Goal: Information Seeking & Learning: Learn about a topic

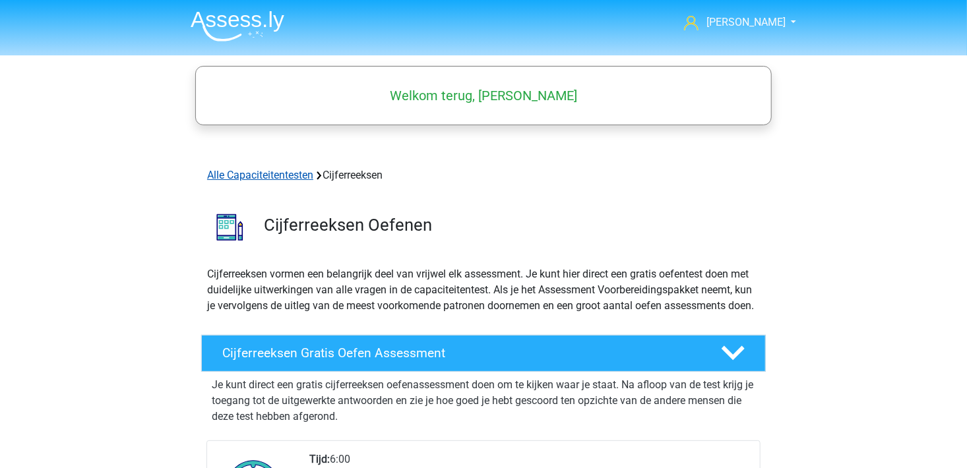
click at [302, 178] on link "Alle Capaciteitentesten" at bounding box center [260, 175] width 106 height 13
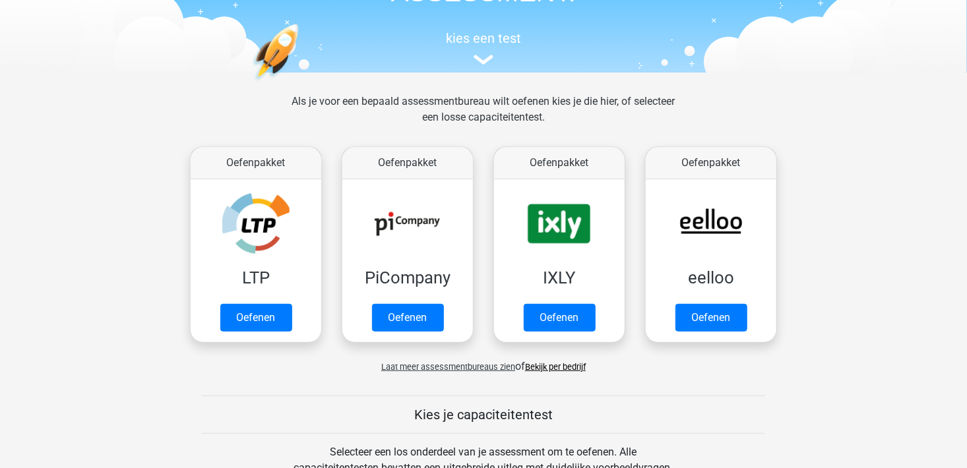
scroll to position [230, 0]
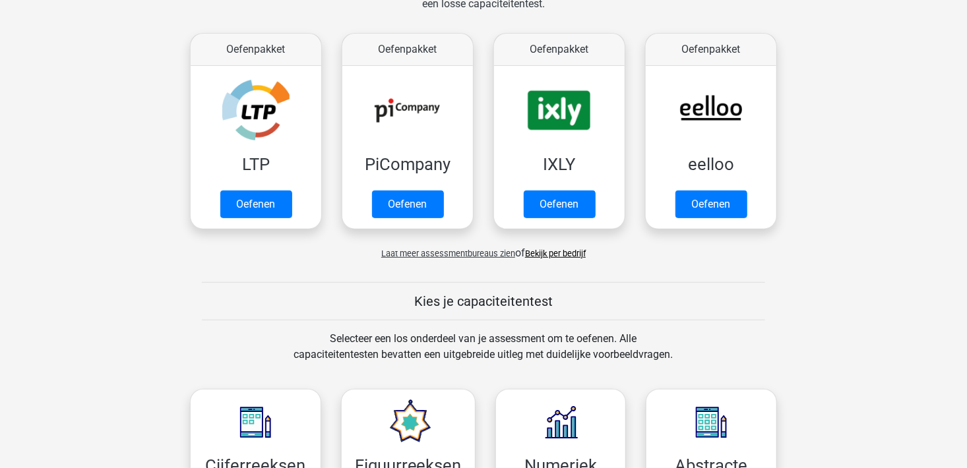
click at [463, 255] on span "Laat meer assessmentbureaus zien" at bounding box center [448, 254] width 134 height 10
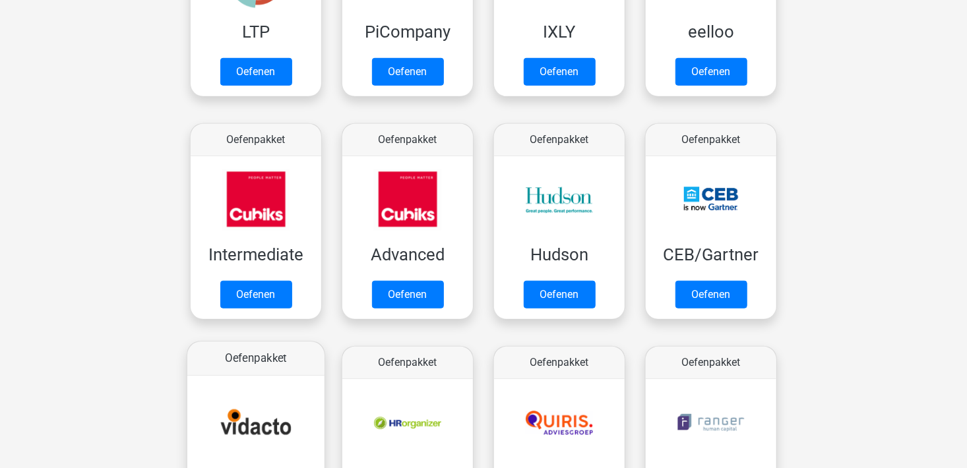
scroll to position [428, 0]
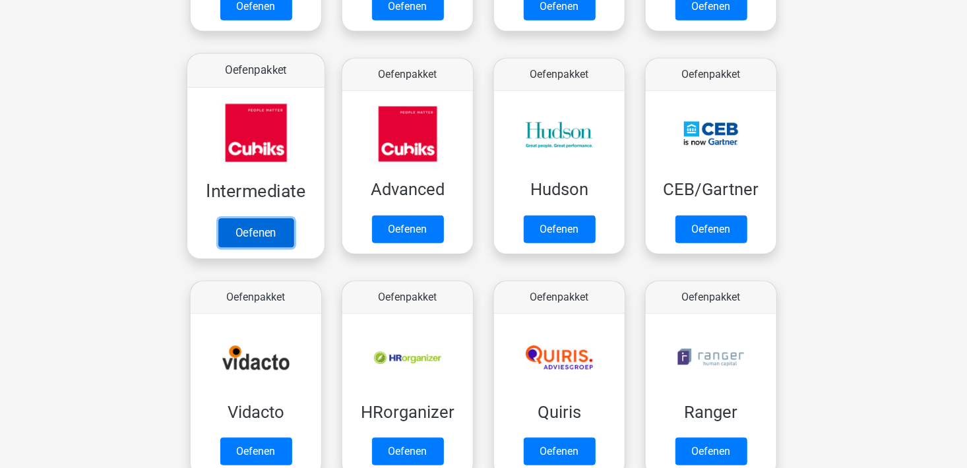
click at [276, 238] on link "Oefenen" at bounding box center [255, 232] width 75 height 29
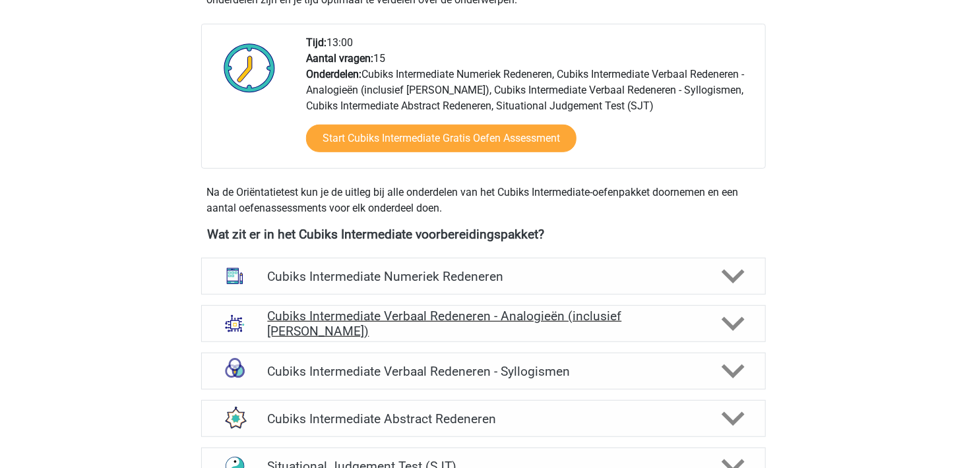
scroll to position [330, 0]
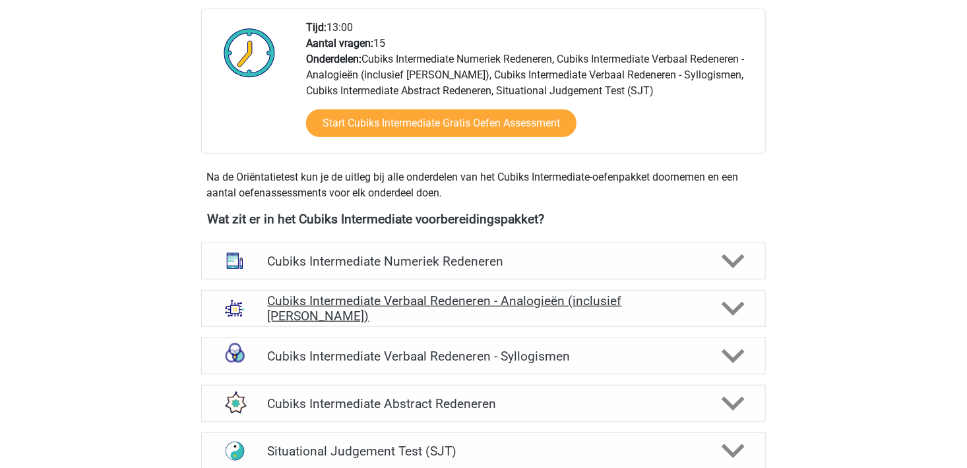
click at [732, 310] on polygon at bounding box center [733, 309] width 23 height 15
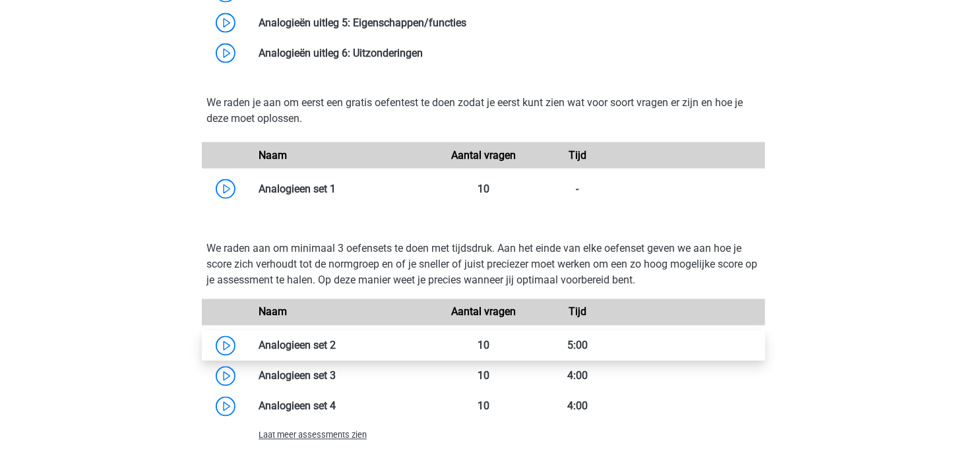
scroll to position [990, 0]
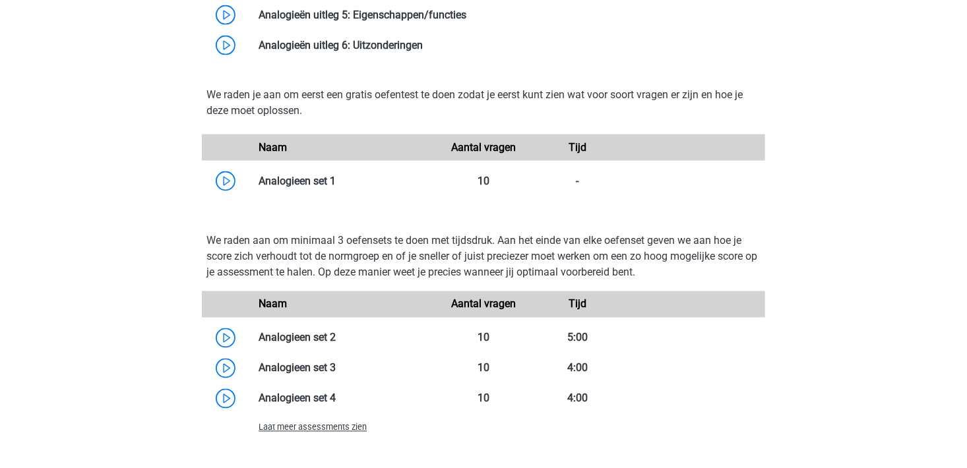
click at [309, 432] on span "Laat meer assessments zien" at bounding box center [313, 428] width 108 height 10
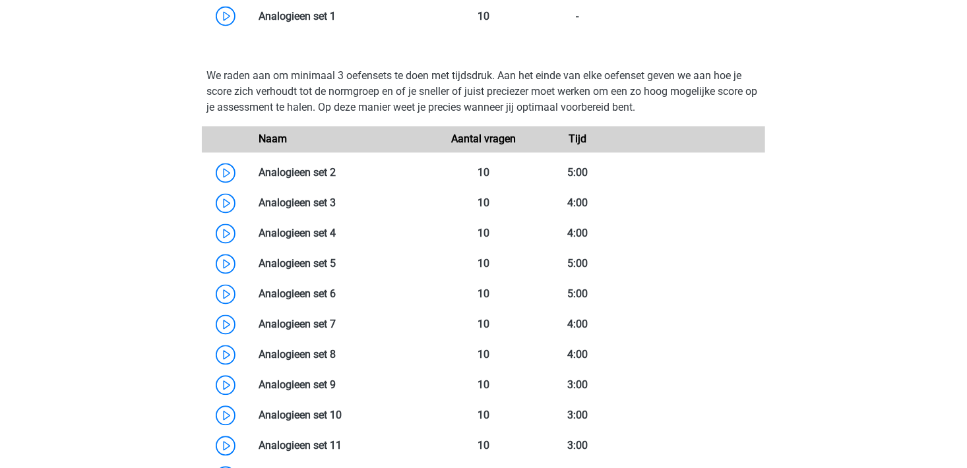
scroll to position [1122, 0]
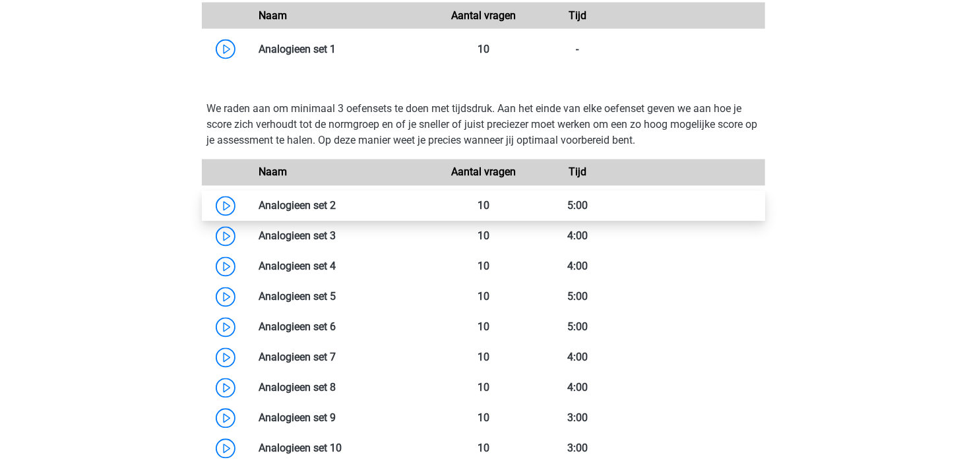
click at [336, 212] on link at bounding box center [336, 206] width 0 height 13
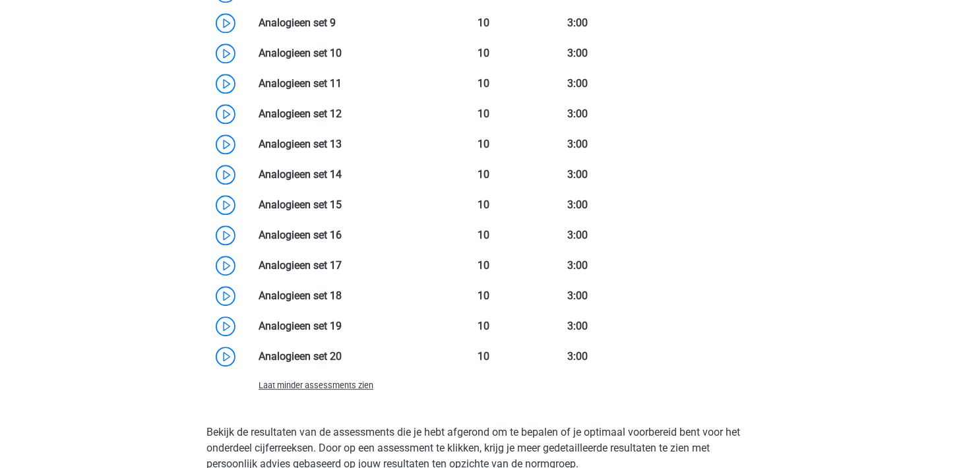
scroll to position [1452, 0]
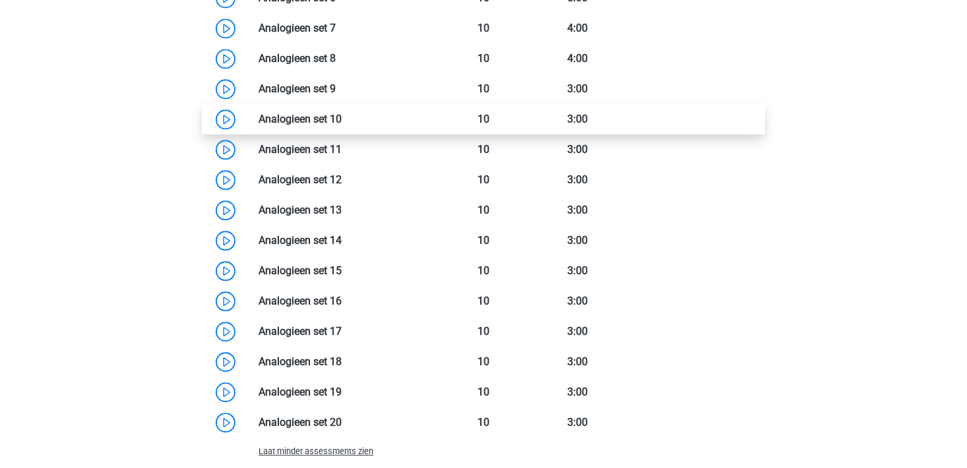
click at [342, 115] on link at bounding box center [342, 119] width 0 height 13
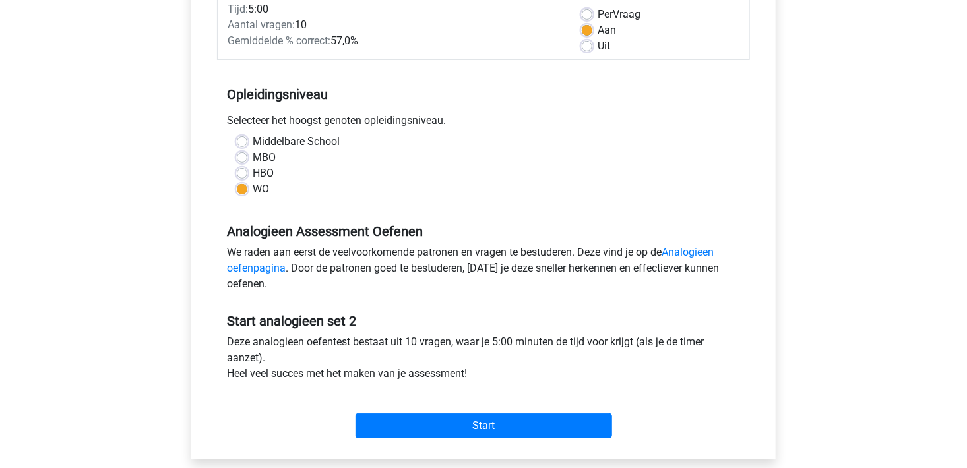
scroll to position [198, 0]
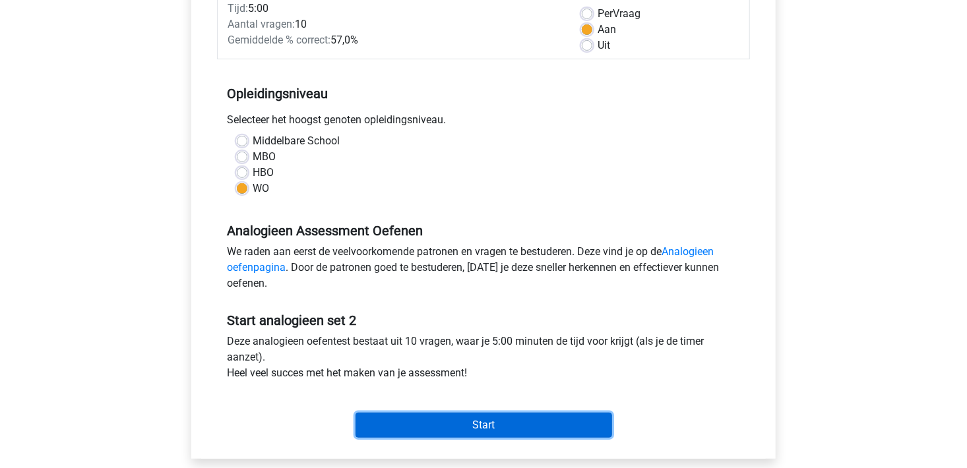
click at [461, 430] on input "Start" at bounding box center [484, 425] width 257 height 25
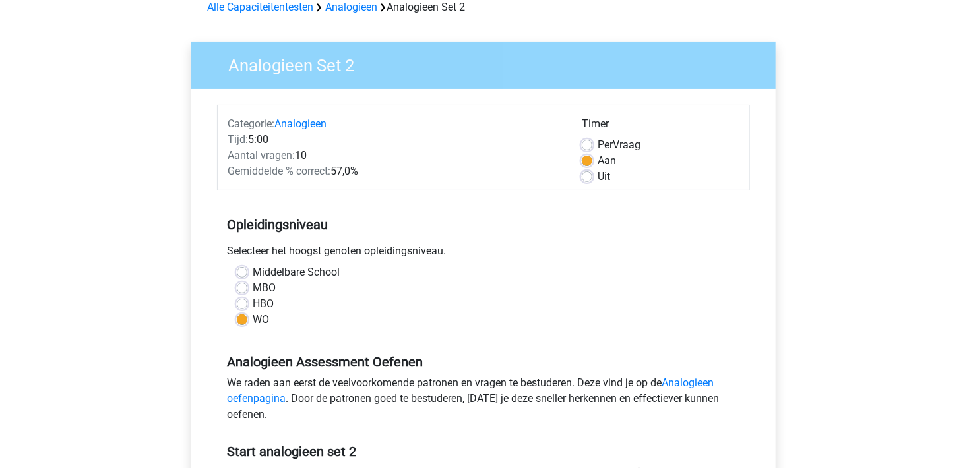
scroll to position [66, 0]
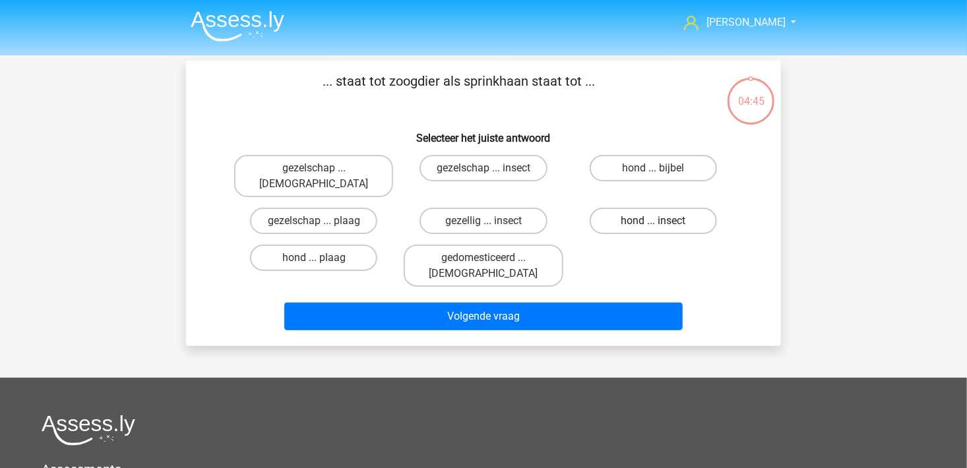
click at [647, 208] on label "hond ... insect" at bounding box center [653, 221] width 127 height 26
click at [653, 221] on input "hond ... insect" at bounding box center [657, 225] width 9 height 9
radio input "true"
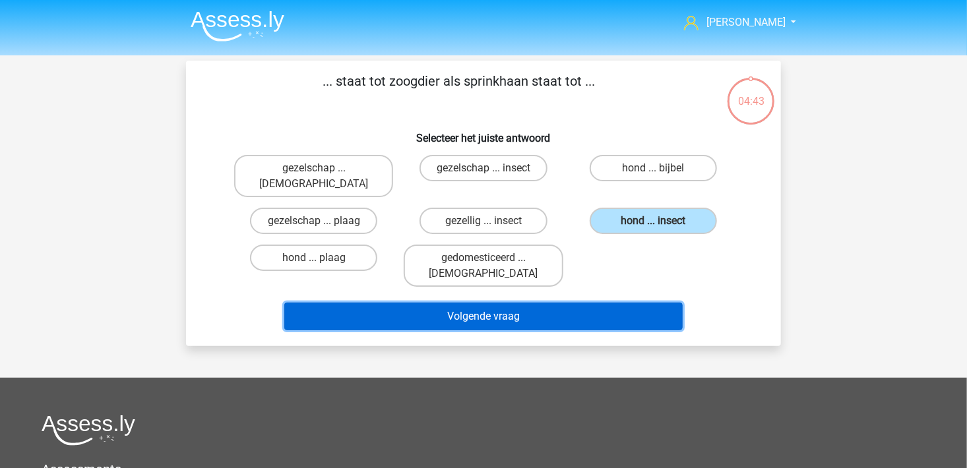
click at [585, 303] on button "Volgende vraag" at bounding box center [483, 317] width 399 height 28
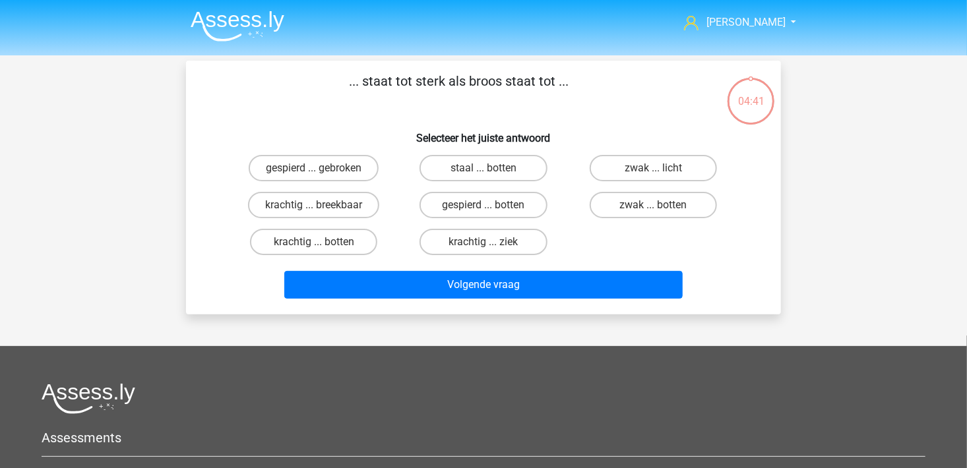
scroll to position [61, 0]
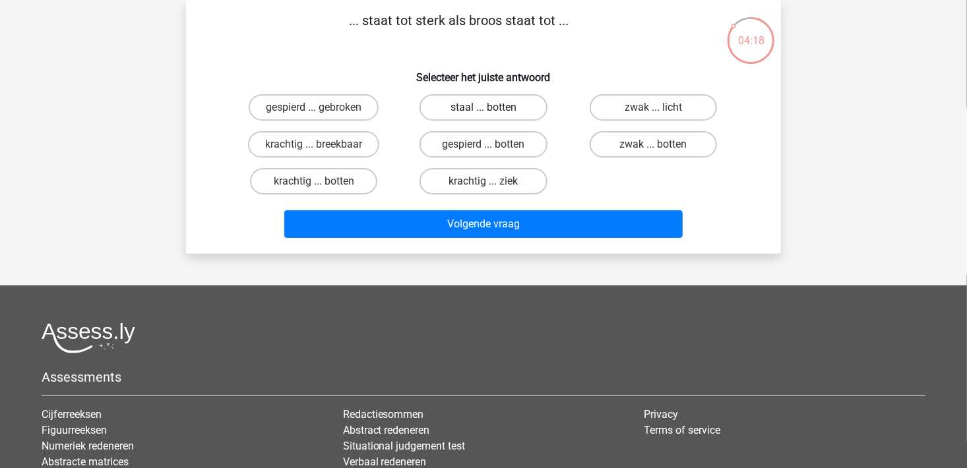
click at [507, 115] on label "staal ... botten" at bounding box center [483, 107] width 127 height 26
click at [492, 115] on input "staal ... botten" at bounding box center [488, 112] width 9 height 9
radio input "true"
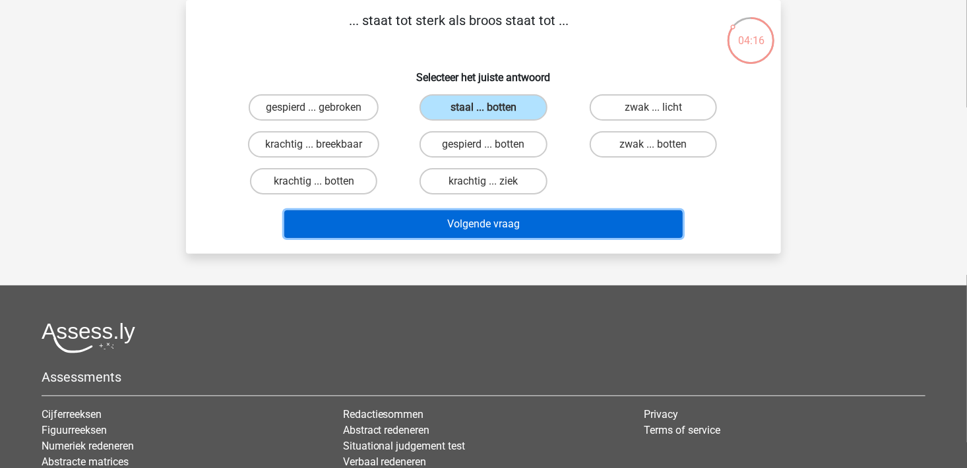
click at [506, 234] on button "Volgende vraag" at bounding box center [483, 224] width 399 height 28
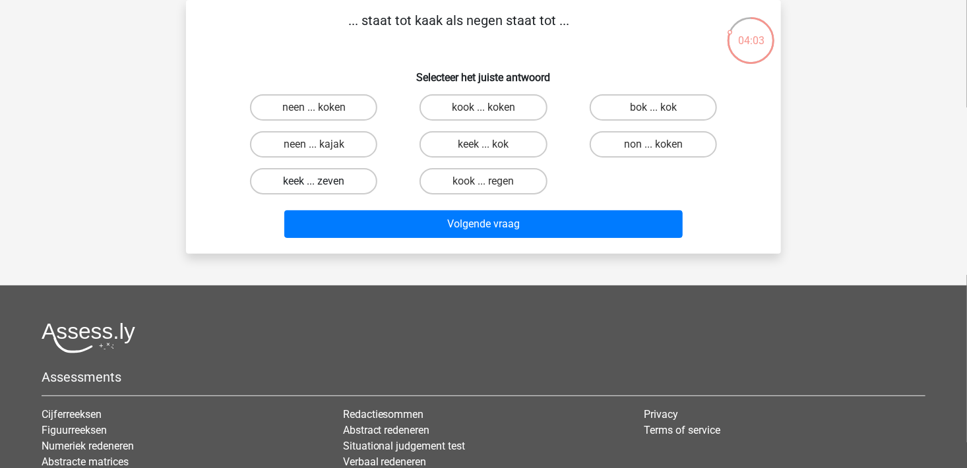
click at [346, 186] on label "keek ... zeven" at bounding box center [313, 181] width 127 height 26
click at [323, 186] on input "keek ... zeven" at bounding box center [318, 185] width 9 height 9
radio input "true"
click at [513, 239] on div "Volgende vraag" at bounding box center [483, 226] width 509 height 33
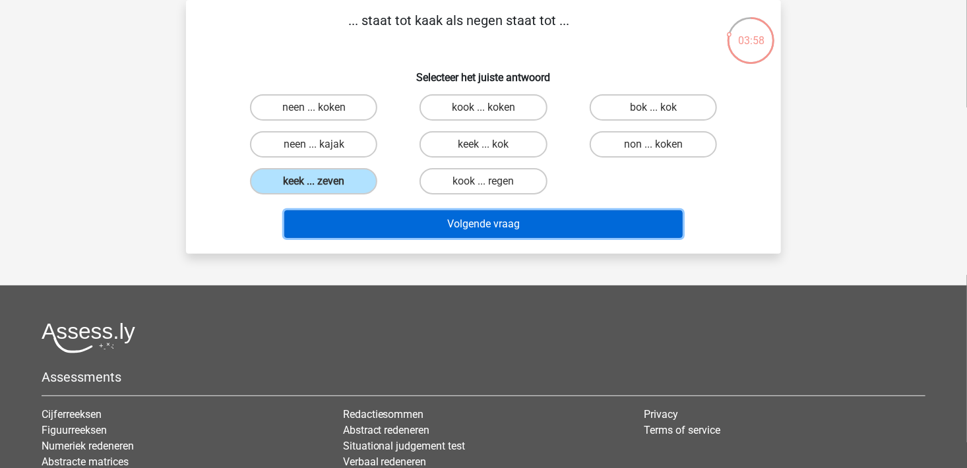
click at [517, 223] on button "Volgende vraag" at bounding box center [483, 224] width 399 height 28
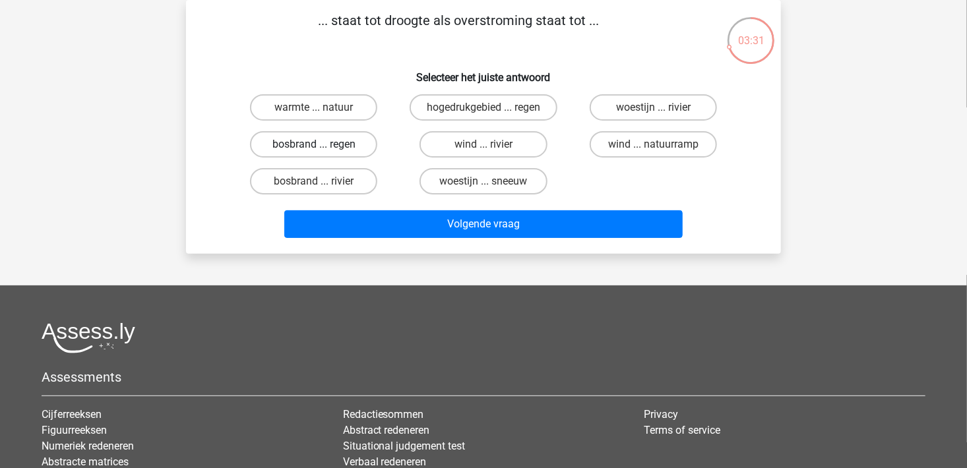
click at [349, 153] on label "bosbrand ... regen" at bounding box center [313, 144] width 127 height 26
click at [323, 153] on input "bosbrand ... regen" at bounding box center [318, 149] width 9 height 9
radio input "true"
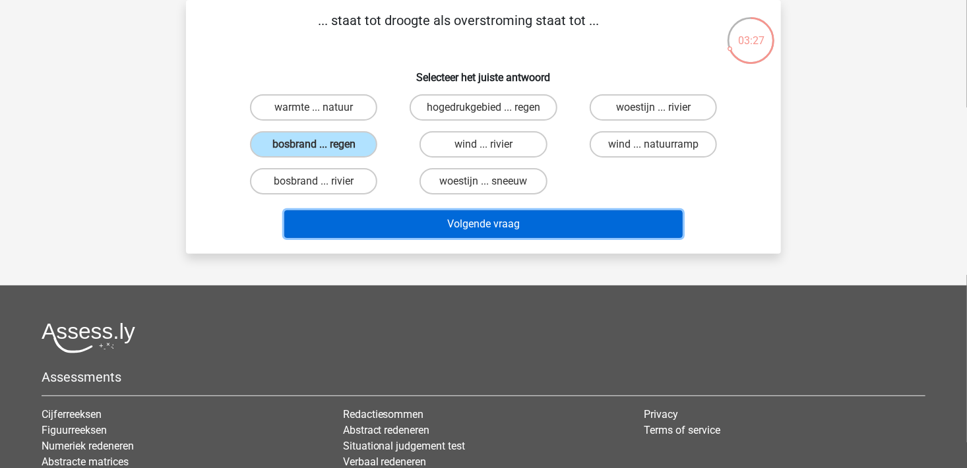
click at [429, 223] on button "Volgende vraag" at bounding box center [483, 224] width 399 height 28
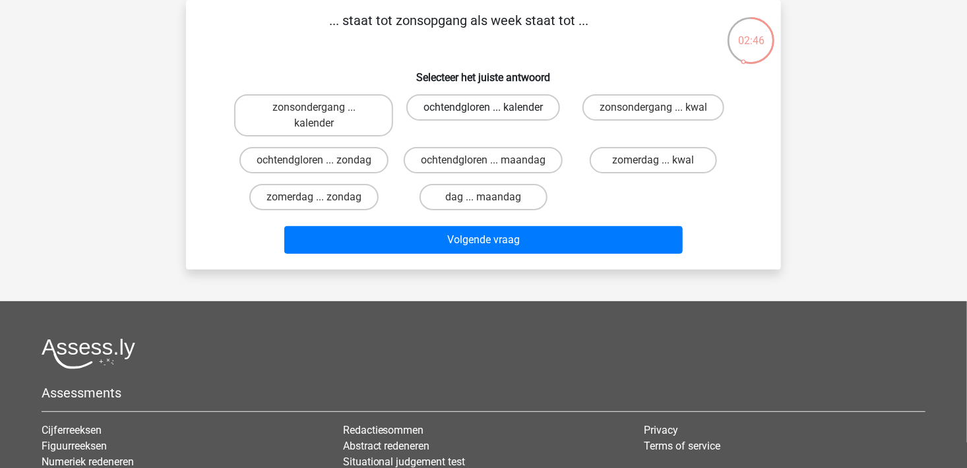
click at [506, 111] on label "ochtendgloren ... kalender" at bounding box center [483, 107] width 154 height 26
click at [492, 111] on input "ochtendgloren ... kalender" at bounding box center [488, 112] width 9 height 9
radio input "true"
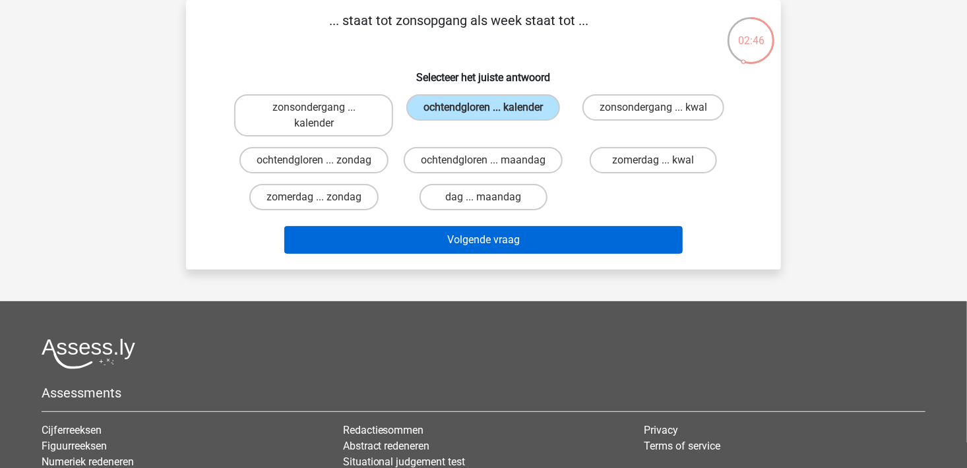
drag, startPoint x: 503, startPoint y: 222, endPoint x: 505, endPoint y: 244, distance: 22.5
click at [503, 228] on div "Volgende vraag" at bounding box center [483, 238] width 553 height 44
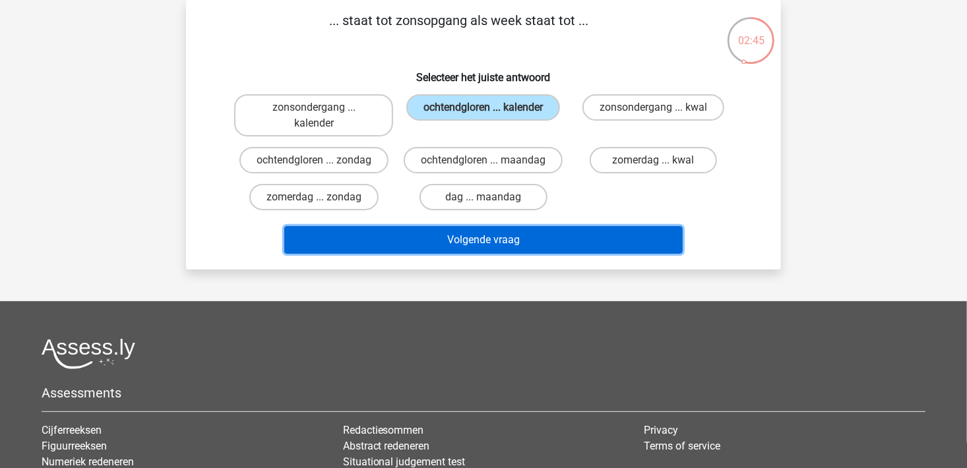
click at [507, 245] on button "Volgende vraag" at bounding box center [483, 240] width 399 height 28
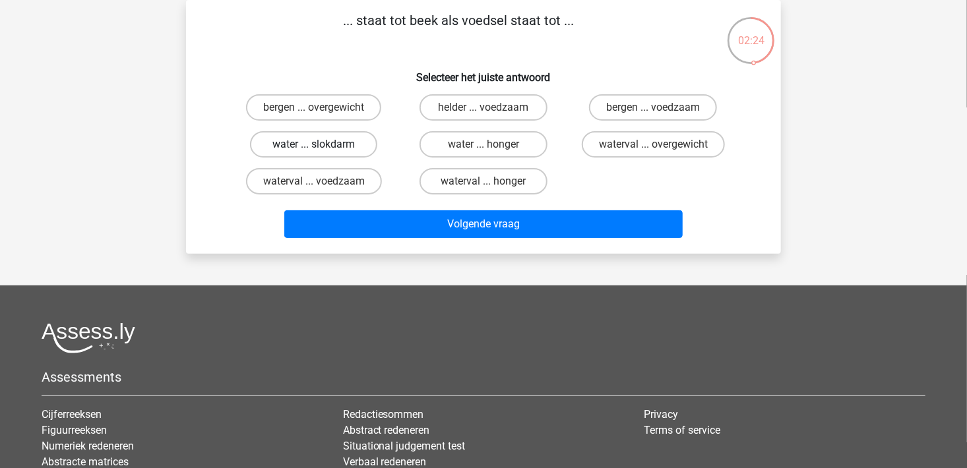
click at [333, 152] on label "water ... slokdarm" at bounding box center [313, 144] width 127 height 26
click at [323, 152] on input "water ... slokdarm" at bounding box center [318, 149] width 9 height 9
radio input "true"
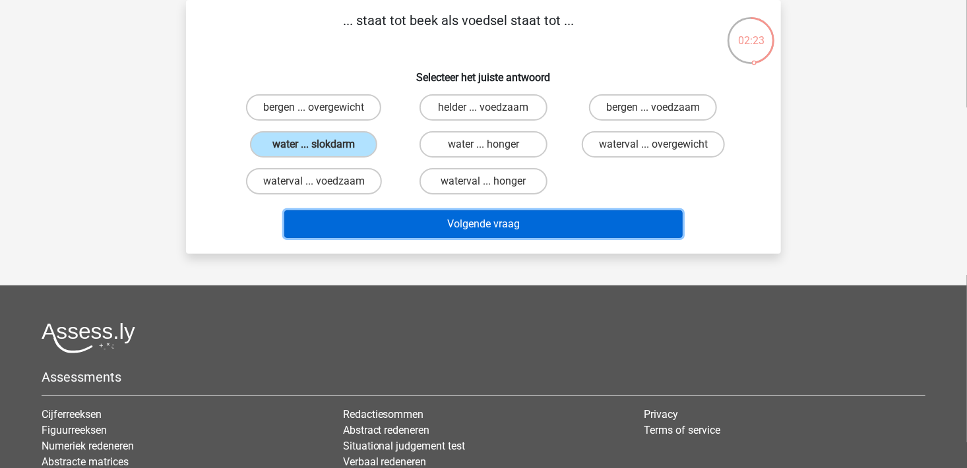
click at [418, 230] on button "Volgende vraag" at bounding box center [483, 224] width 399 height 28
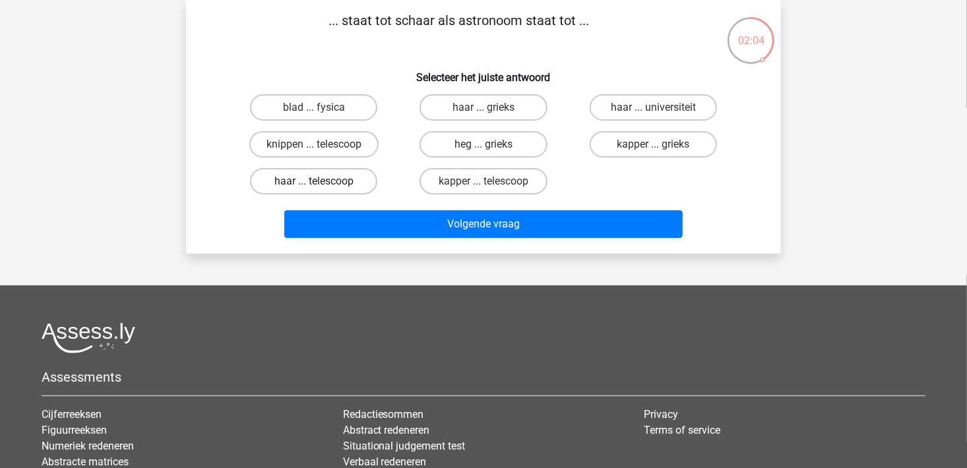
click at [328, 186] on label "haar ... telescoop" at bounding box center [313, 181] width 127 height 26
click at [323, 186] on input "haar ... telescoop" at bounding box center [318, 185] width 9 height 9
radio input "true"
click at [492, 181] on input "kapper ... telescoop" at bounding box center [488, 185] width 9 height 9
radio input "true"
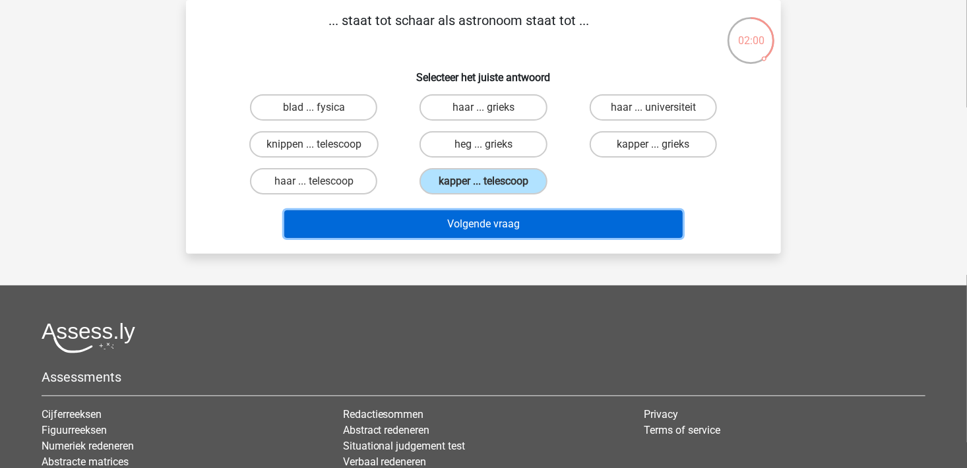
click at [491, 226] on button "Volgende vraag" at bounding box center [483, 224] width 399 height 28
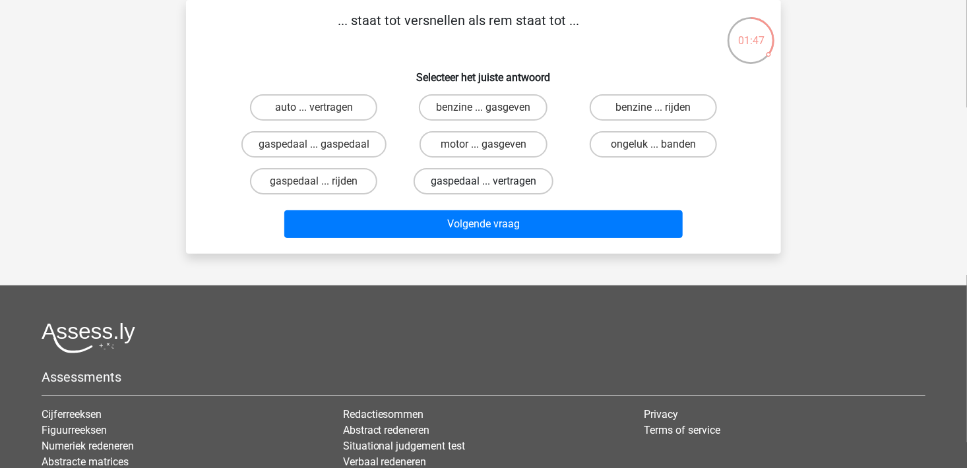
click at [459, 189] on label "gaspedaal ... vertragen" at bounding box center [484, 181] width 140 height 26
click at [484, 189] on input "gaspedaal ... vertragen" at bounding box center [488, 185] width 9 height 9
radio input "true"
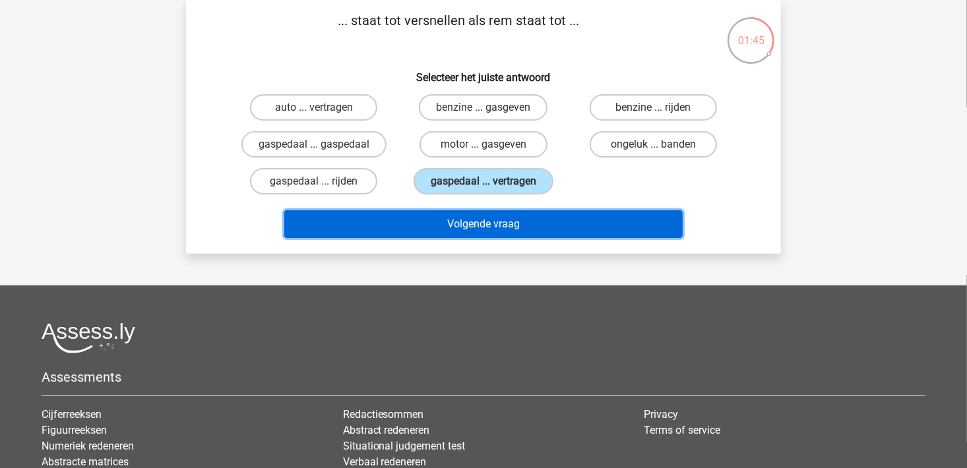
click at [486, 230] on button "Volgende vraag" at bounding box center [483, 224] width 399 height 28
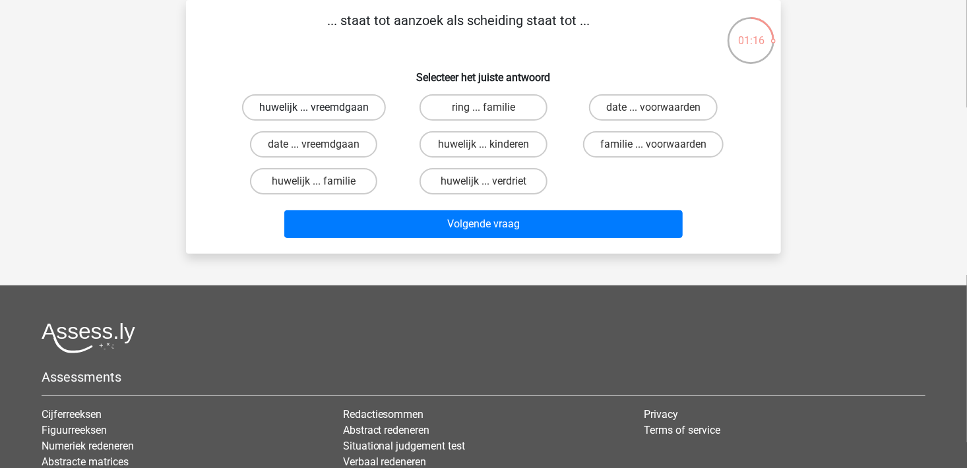
click at [341, 116] on label "huwelijk ... vreemdgaan" at bounding box center [314, 107] width 144 height 26
click at [323, 116] on input "huwelijk ... vreemdgaan" at bounding box center [318, 112] width 9 height 9
radio input "true"
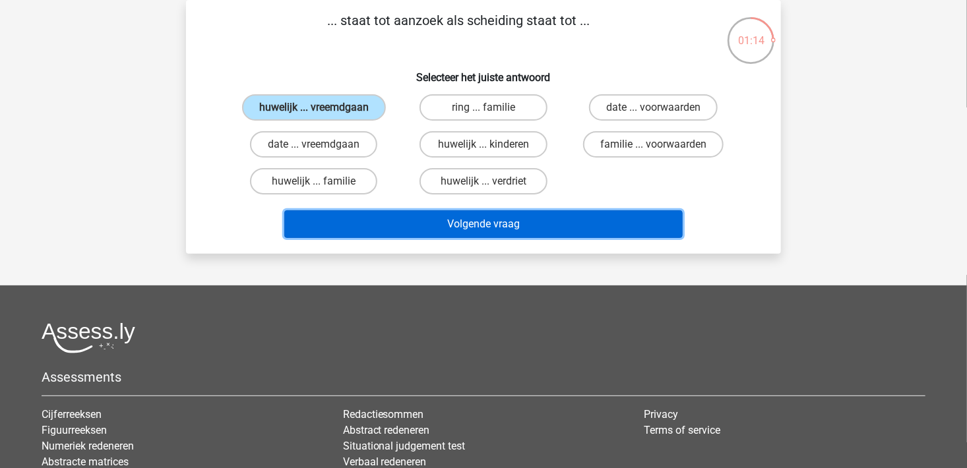
click at [500, 228] on button "Volgende vraag" at bounding box center [483, 224] width 399 height 28
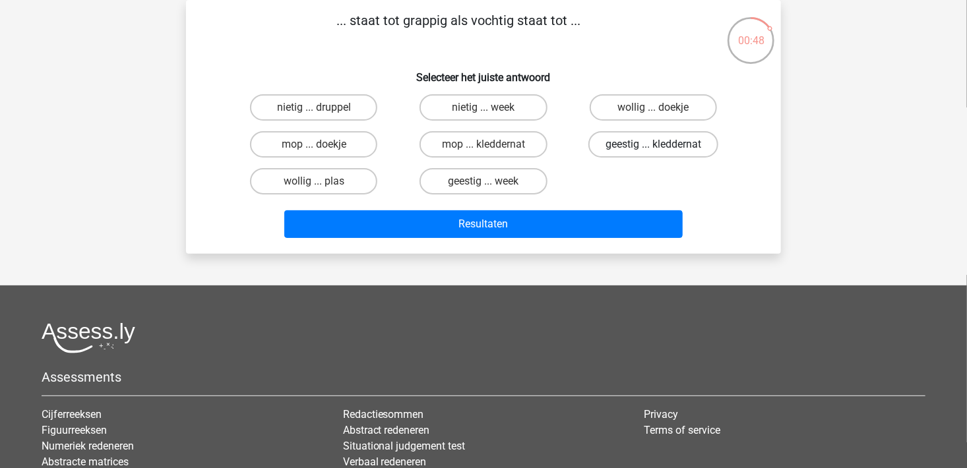
click at [662, 141] on label "geestig ... kleddernat" at bounding box center [654, 144] width 130 height 26
click at [662, 145] on input "geestig ... kleddernat" at bounding box center [657, 149] width 9 height 9
radio input "true"
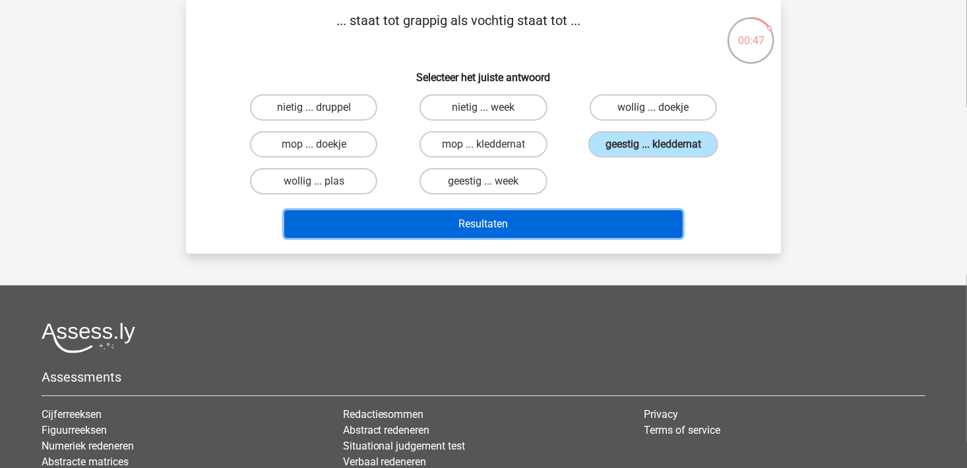
click at [368, 221] on button "Resultaten" at bounding box center [483, 224] width 399 height 28
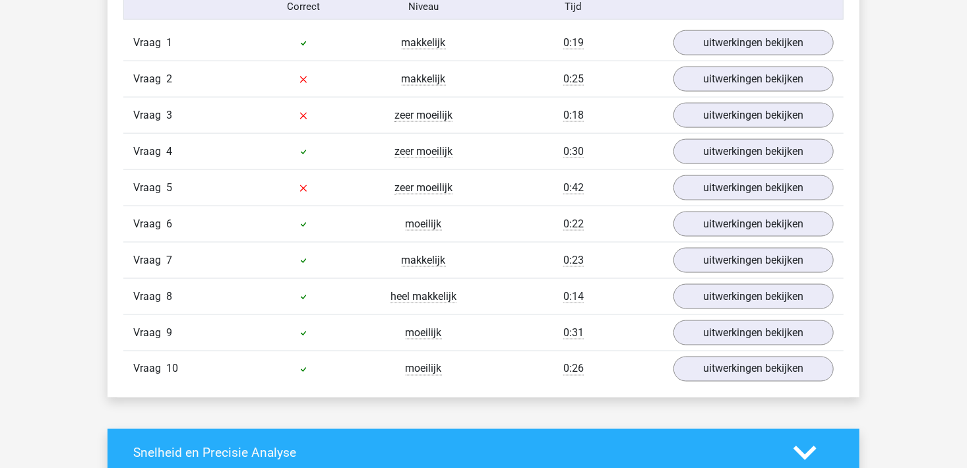
scroll to position [792, 0]
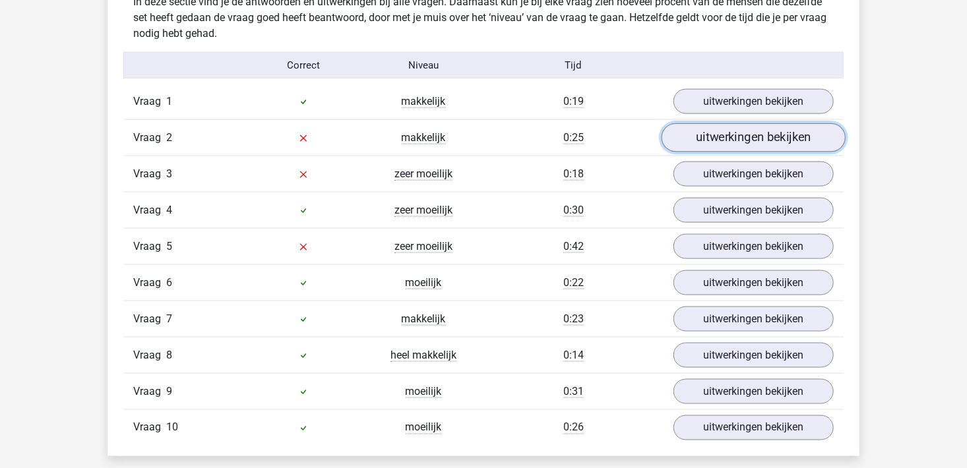
click at [761, 139] on link "uitwerkingen bekijken" at bounding box center [754, 137] width 184 height 29
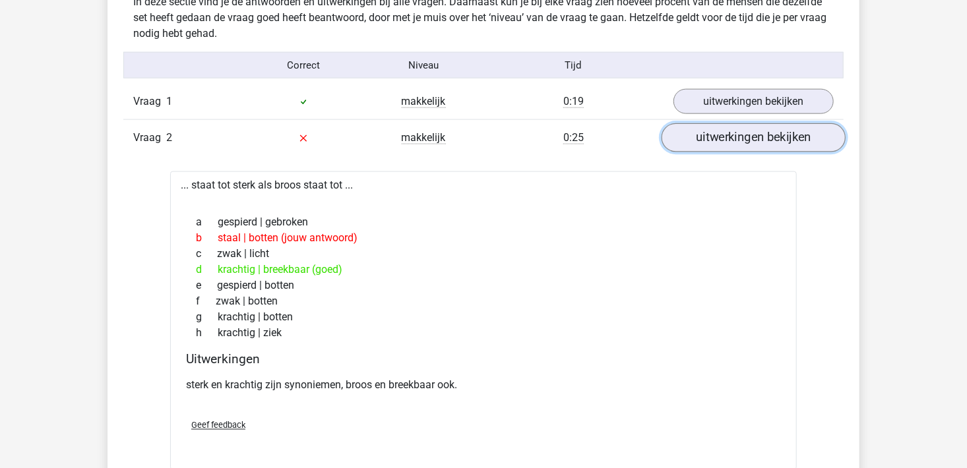
click at [785, 146] on link "uitwerkingen bekijken" at bounding box center [754, 137] width 184 height 29
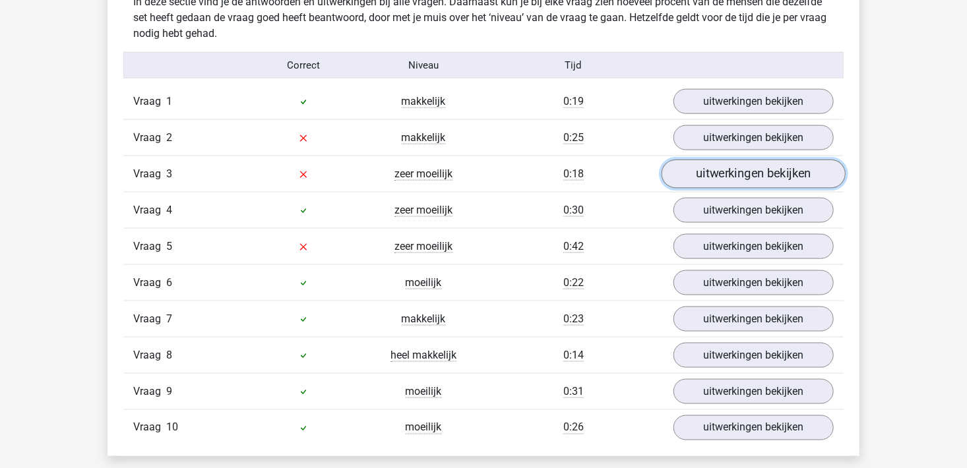
click at [758, 174] on link "uitwerkingen bekijken" at bounding box center [754, 174] width 184 height 29
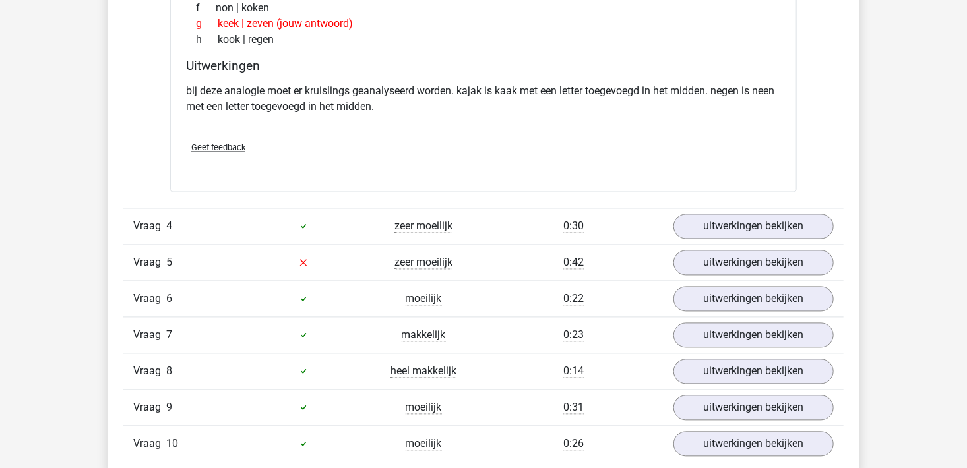
scroll to position [1188, 0]
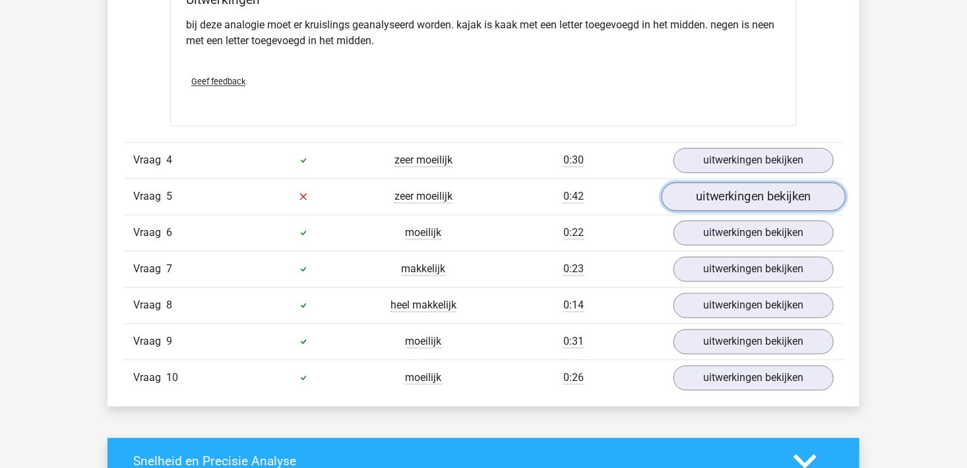
click at [777, 193] on link "uitwerkingen bekijken" at bounding box center [754, 197] width 184 height 29
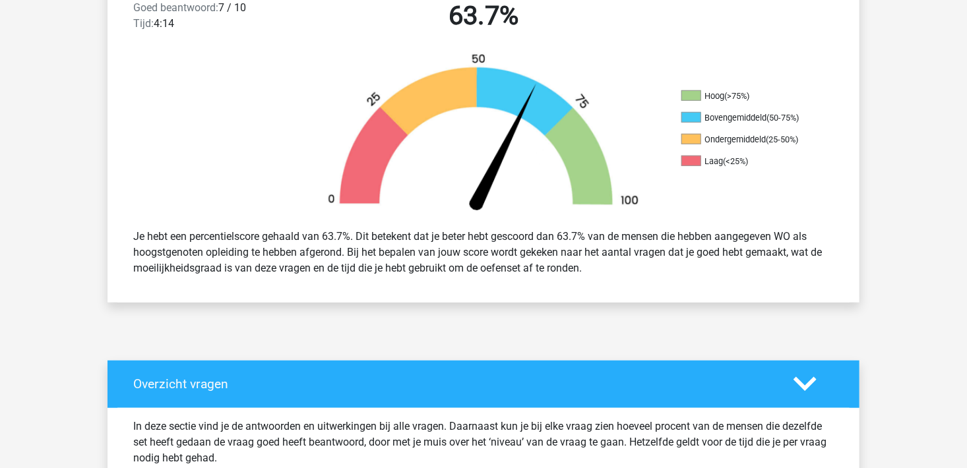
scroll to position [264, 0]
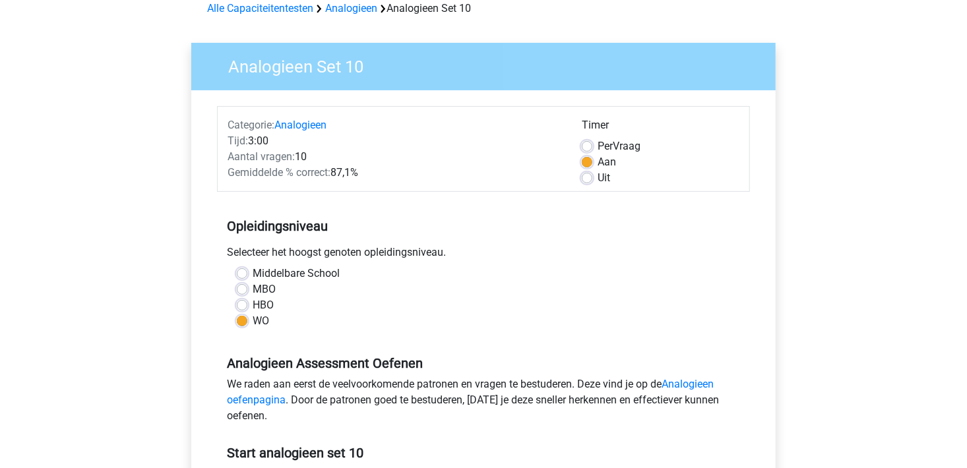
scroll to position [264, 0]
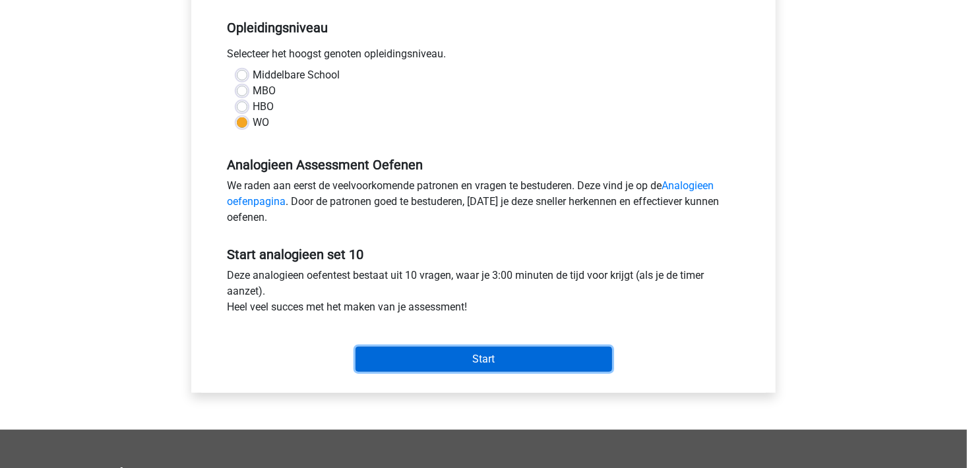
click at [476, 354] on input "Start" at bounding box center [484, 359] width 257 height 25
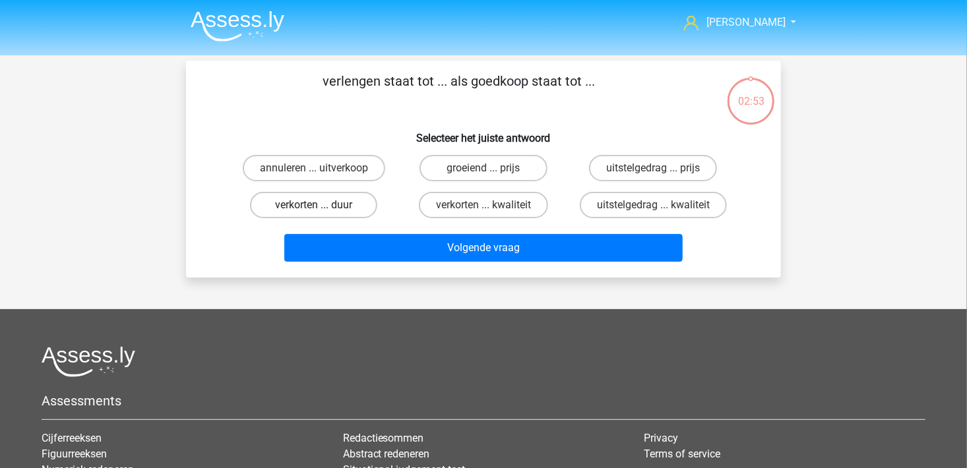
click at [339, 212] on label "verkorten ... duur" at bounding box center [313, 205] width 127 height 26
click at [323, 212] on input "verkorten ... duur" at bounding box center [318, 209] width 9 height 9
radio input "true"
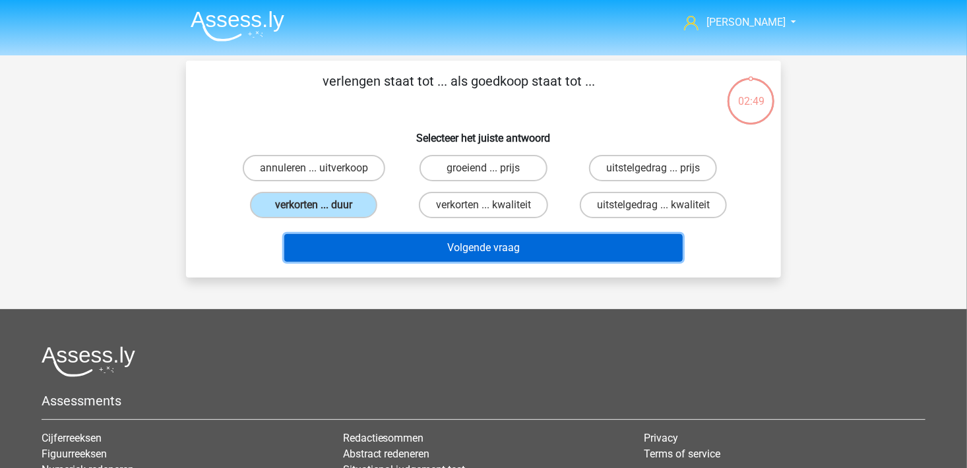
click at [459, 249] on button "Volgende vraag" at bounding box center [483, 248] width 399 height 28
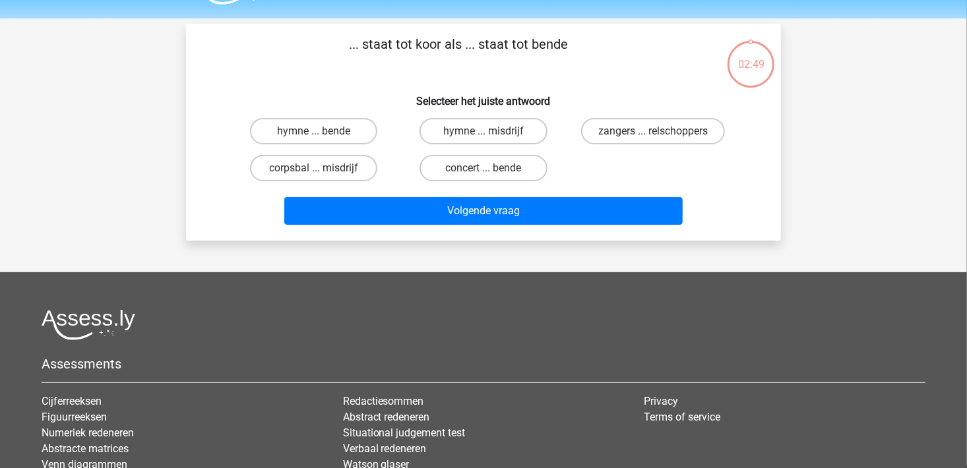
scroll to position [61, 0]
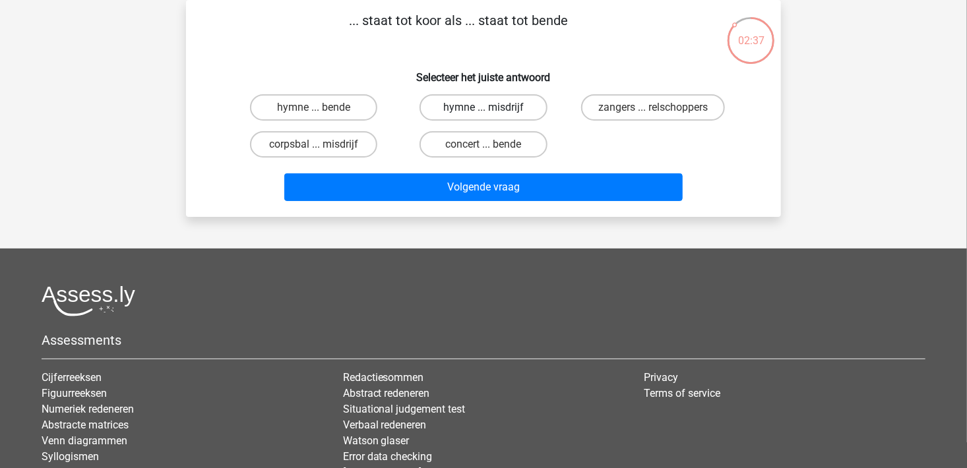
click at [503, 115] on label "hymne ... misdrijf" at bounding box center [483, 107] width 127 height 26
click at [492, 115] on input "hymne ... misdrijf" at bounding box center [488, 112] width 9 height 9
radio input "true"
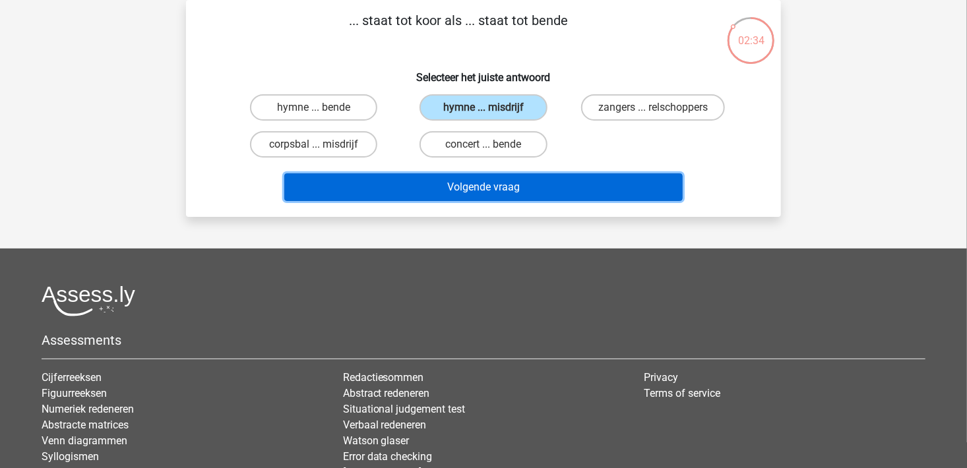
click at [498, 194] on button "Volgende vraag" at bounding box center [483, 188] width 399 height 28
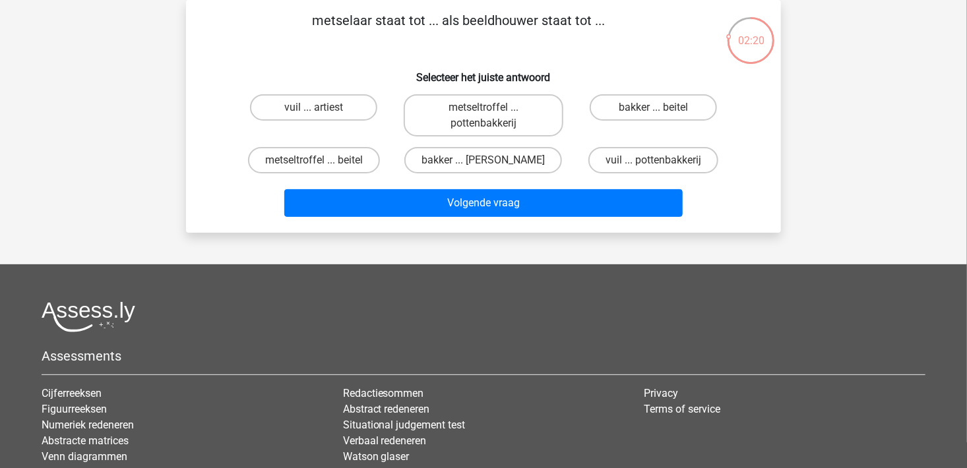
click at [314, 166] on input "metseltroffel ... beitel" at bounding box center [318, 164] width 9 height 9
radio input "true"
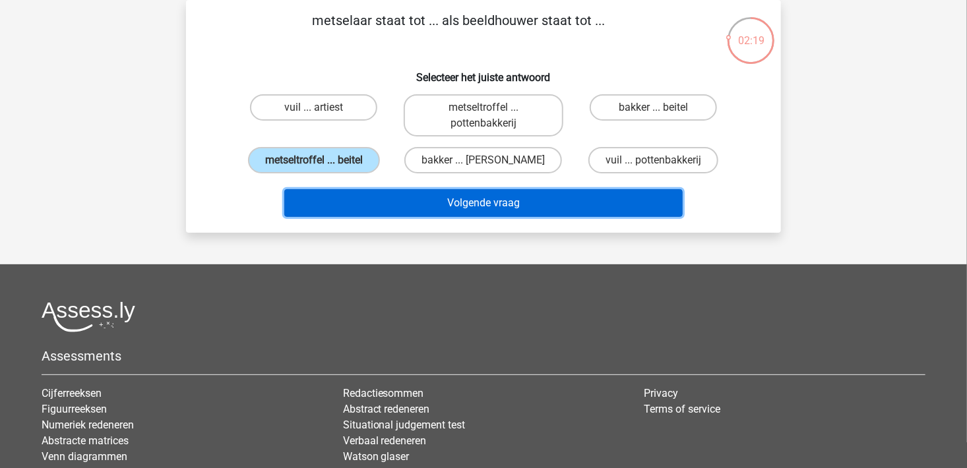
click at [487, 197] on button "Volgende vraag" at bounding box center [483, 203] width 399 height 28
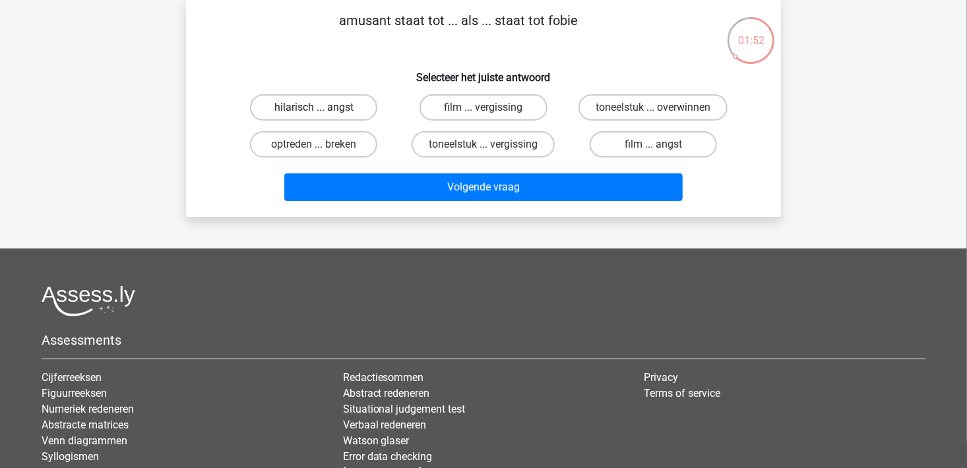
click at [338, 115] on label "hilarisch ... angst" at bounding box center [313, 107] width 127 height 26
click at [323, 115] on input "hilarisch ... angst" at bounding box center [318, 112] width 9 height 9
radio input "true"
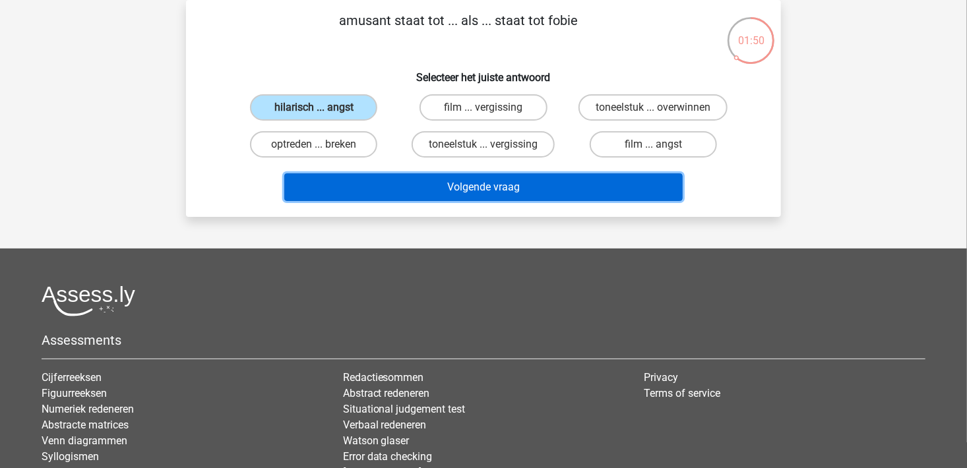
click at [513, 189] on button "Volgende vraag" at bounding box center [483, 188] width 399 height 28
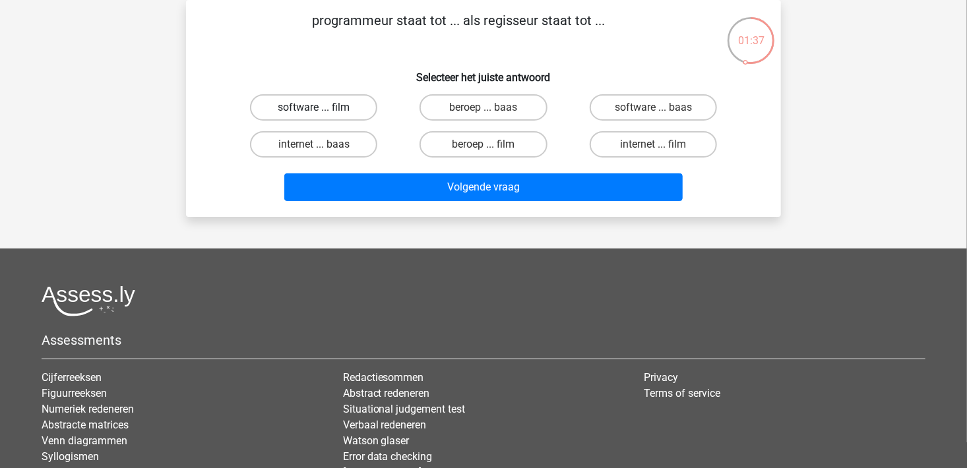
click at [333, 115] on label "software ... film" at bounding box center [313, 107] width 127 height 26
click at [323, 115] on input "software ... film" at bounding box center [318, 112] width 9 height 9
radio input "true"
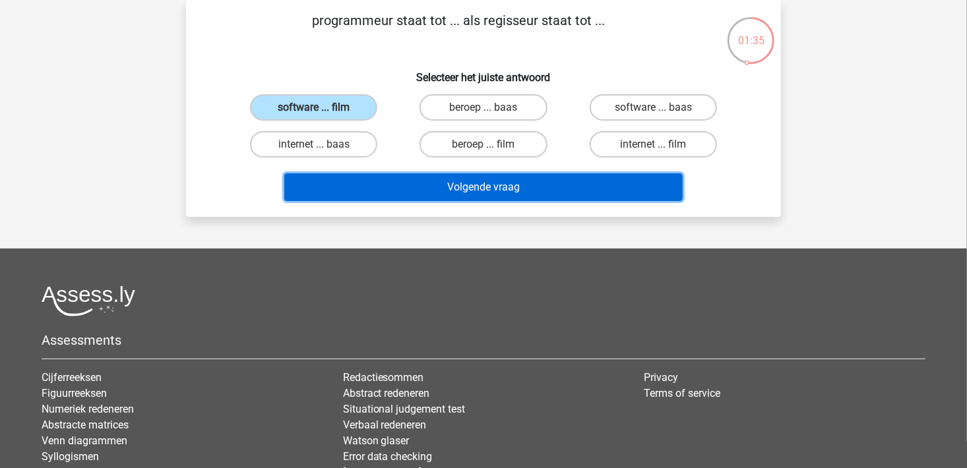
click at [487, 187] on button "Volgende vraag" at bounding box center [483, 188] width 399 height 28
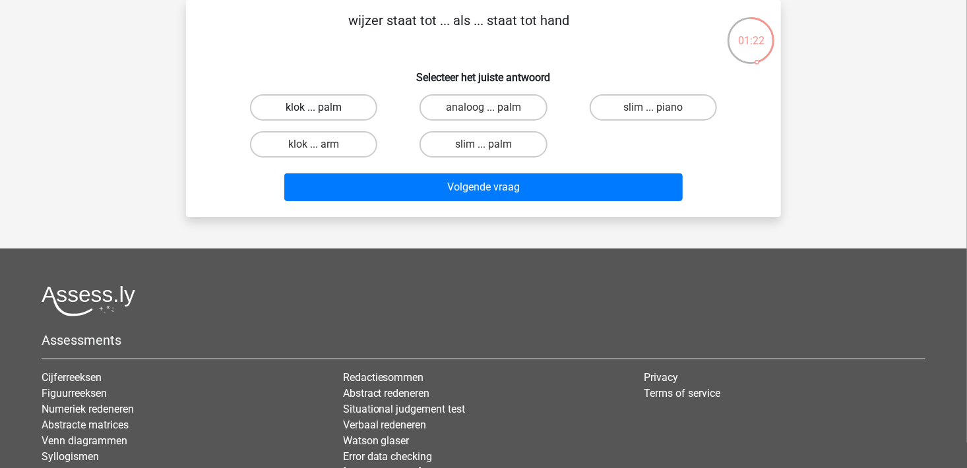
click at [344, 115] on label "klok ... palm" at bounding box center [313, 107] width 127 height 26
click at [323, 115] on input "klok ... palm" at bounding box center [318, 112] width 9 height 9
radio input "true"
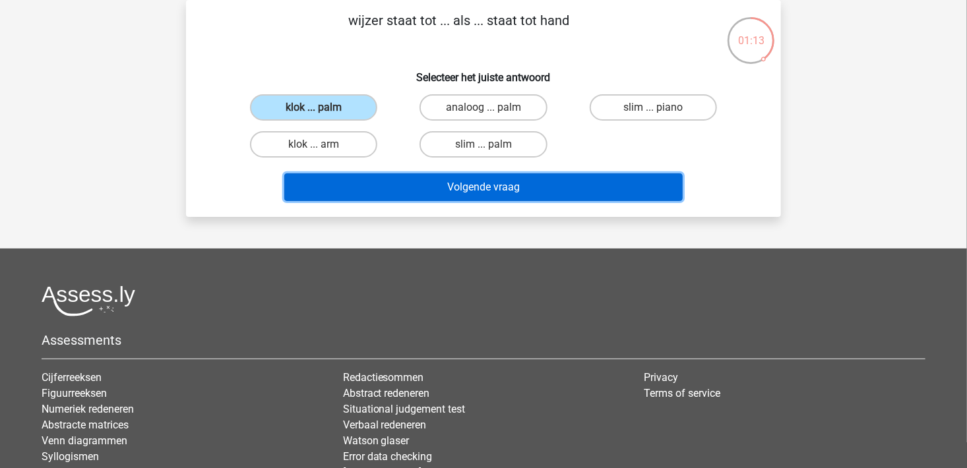
click at [503, 189] on button "Volgende vraag" at bounding box center [483, 188] width 399 height 28
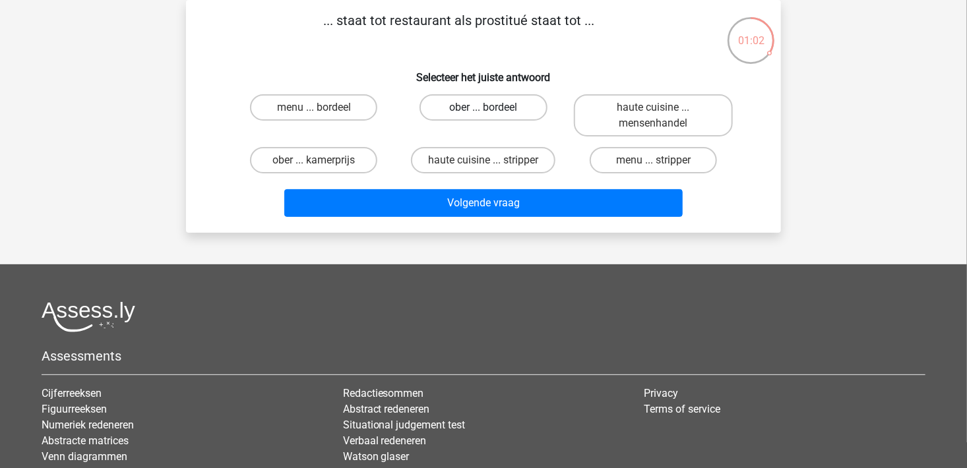
click at [497, 116] on label "ober ... bordeel" at bounding box center [483, 107] width 127 height 26
click at [492, 116] on input "ober ... bordeel" at bounding box center [488, 112] width 9 height 9
radio input "true"
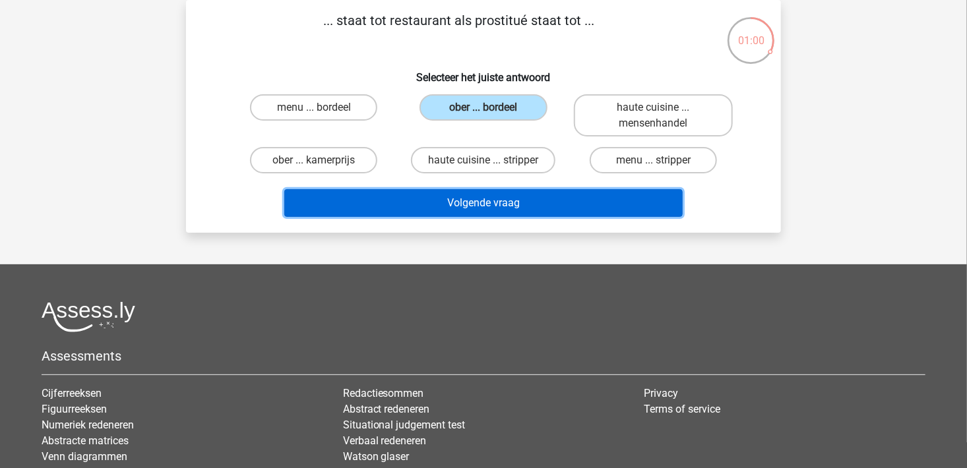
click at [505, 201] on button "Volgende vraag" at bounding box center [483, 203] width 399 height 28
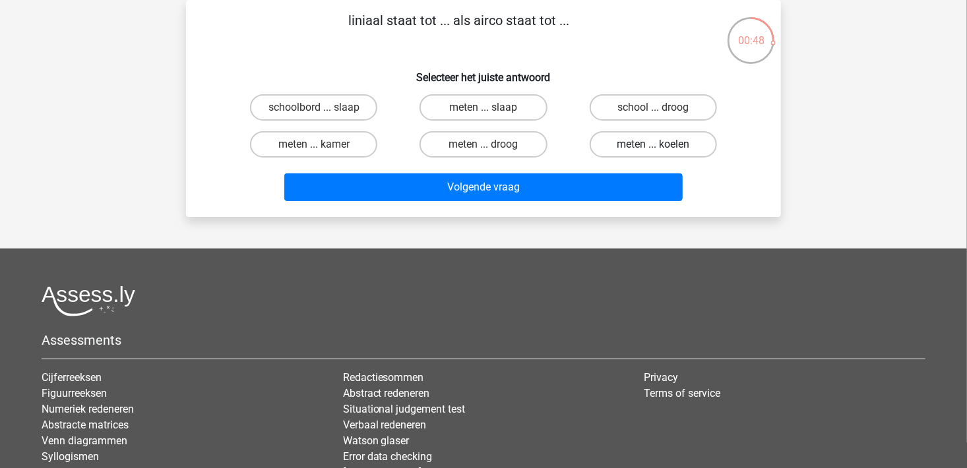
click at [666, 148] on label "meten ... koelen" at bounding box center [653, 144] width 127 height 26
click at [662, 148] on input "meten ... koelen" at bounding box center [657, 149] width 9 height 9
radio input "true"
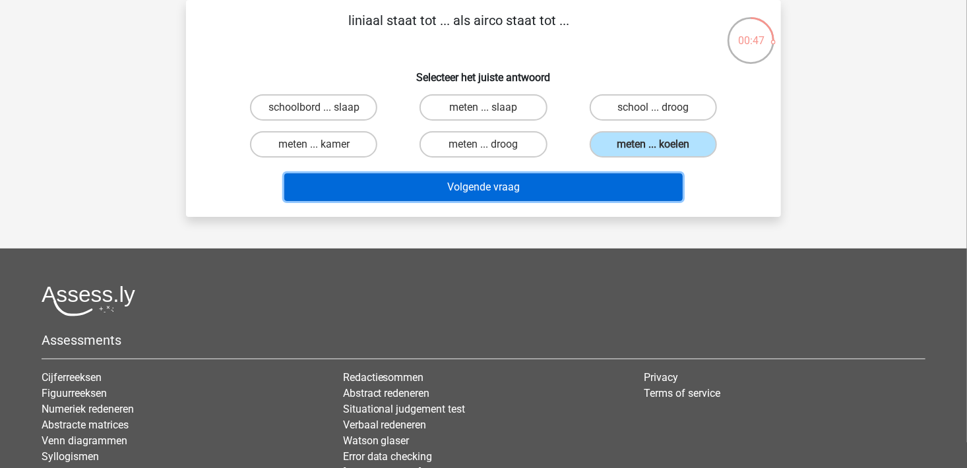
click at [542, 193] on button "Volgende vraag" at bounding box center [483, 188] width 399 height 28
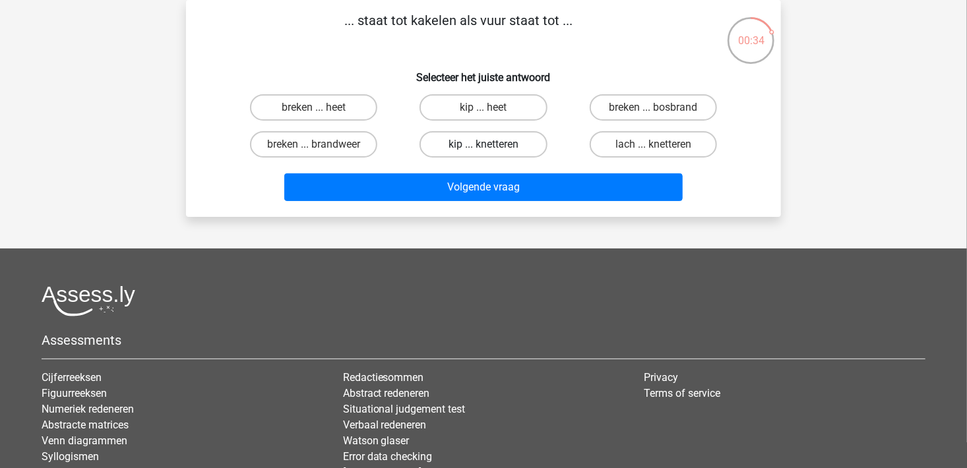
click at [503, 149] on label "kip ... knetteren" at bounding box center [483, 144] width 127 height 26
click at [492, 149] on input "kip ... knetteren" at bounding box center [488, 149] width 9 height 9
radio input "true"
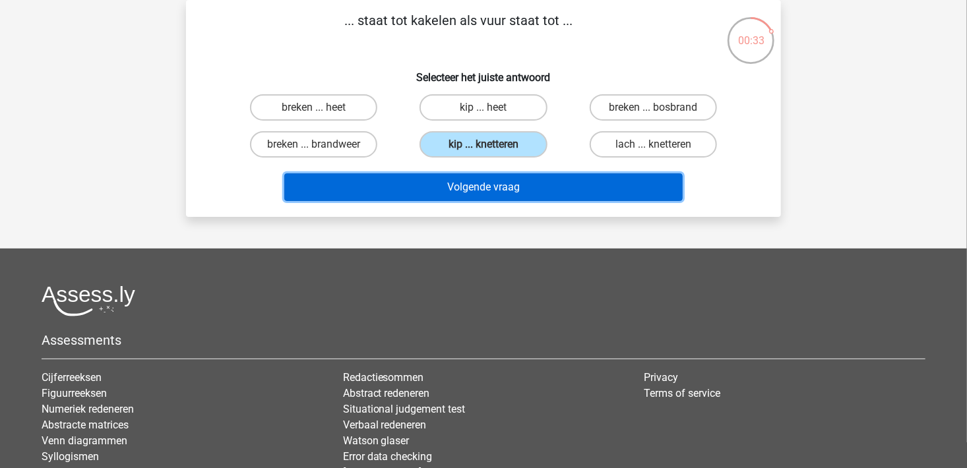
click at [497, 183] on button "Volgende vraag" at bounding box center [483, 188] width 399 height 28
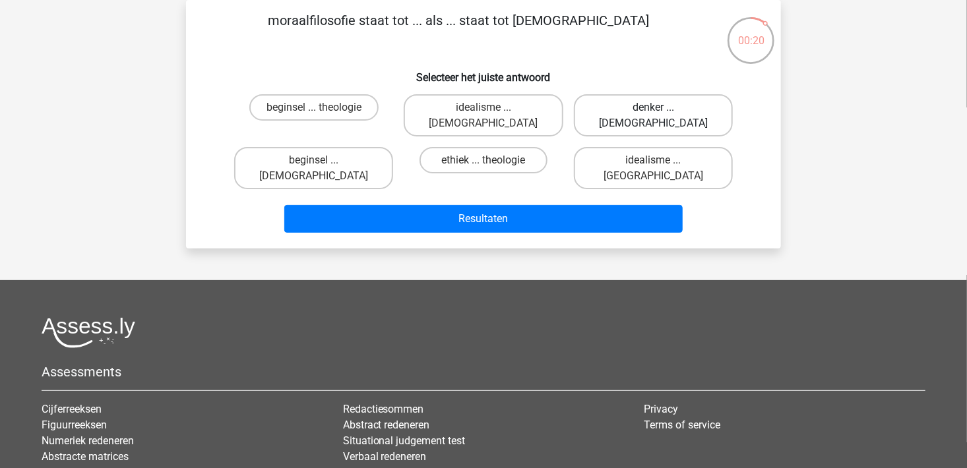
click at [645, 117] on label "denker ... atheïsme" at bounding box center [653, 115] width 159 height 42
click at [653, 116] on input "denker ... atheïsme" at bounding box center [657, 112] width 9 height 9
radio input "true"
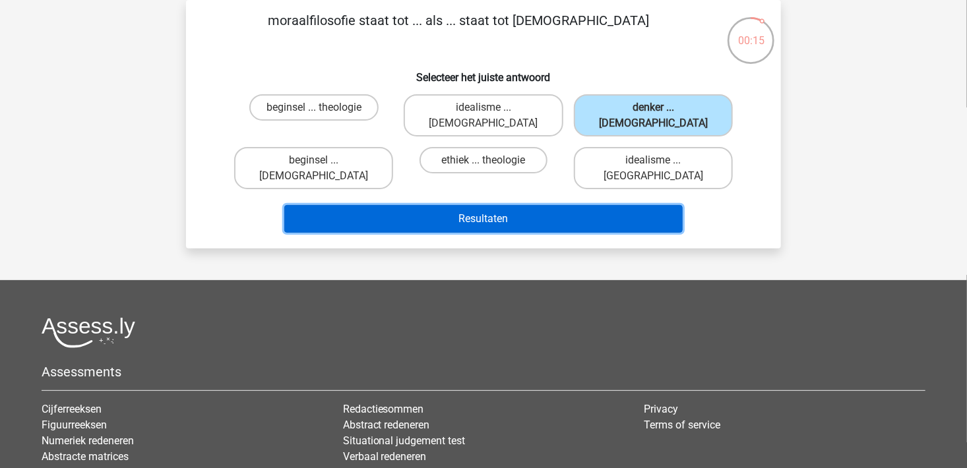
click at [435, 205] on button "Resultaten" at bounding box center [483, 219] width 399 height 28
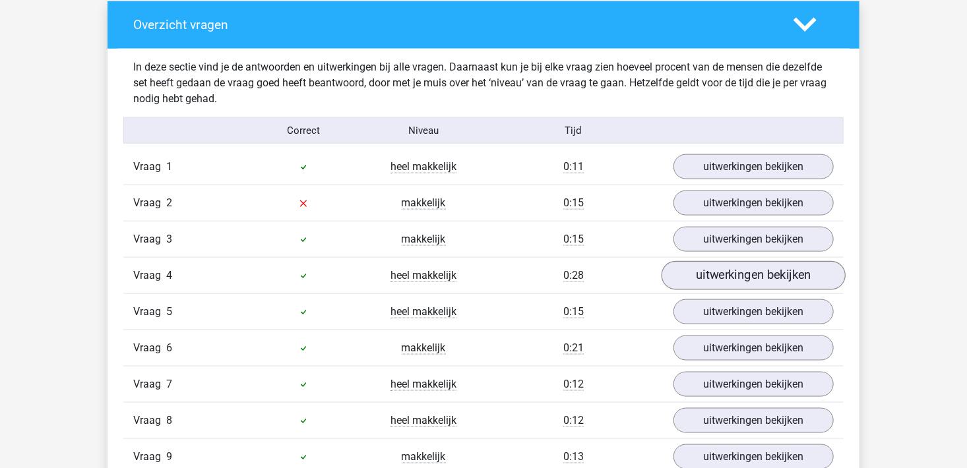
scroll to position [792, 0]
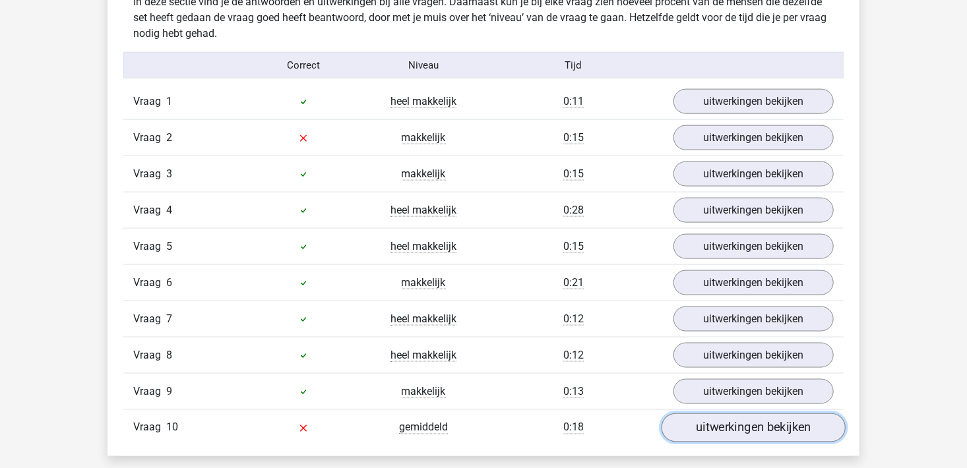
click at [777, 424] on link "uitwerkingen bekijken" at bounding box center [754, 428] width 184 height 29
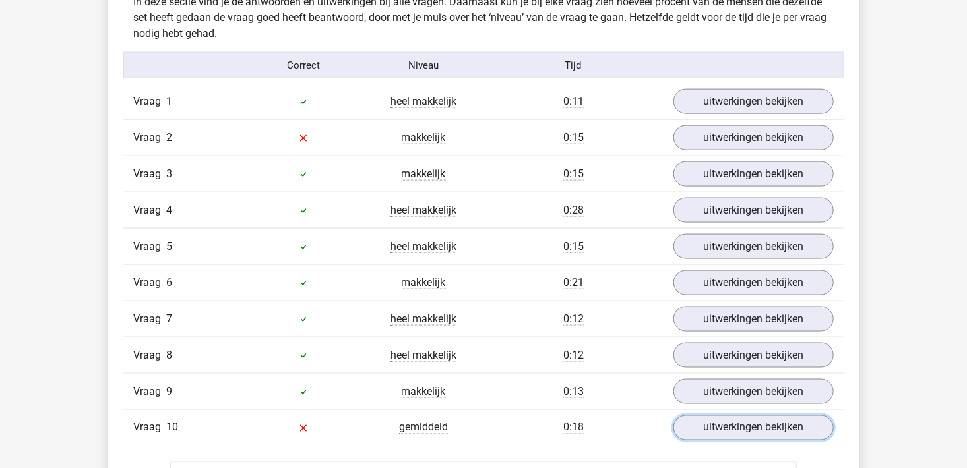
scroll to position [990, 0]
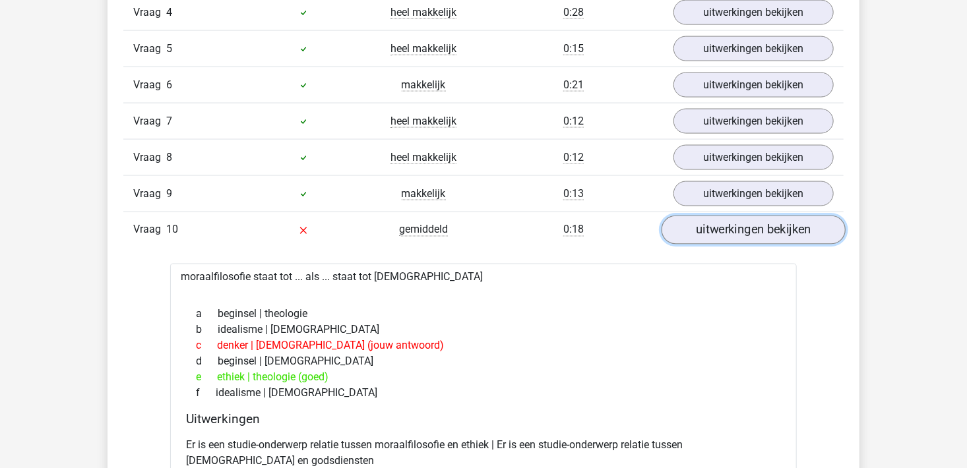
click at [763, 227] on link "uitwerkingen bekijken" at bounding box center [754, 230] width 184 height 29
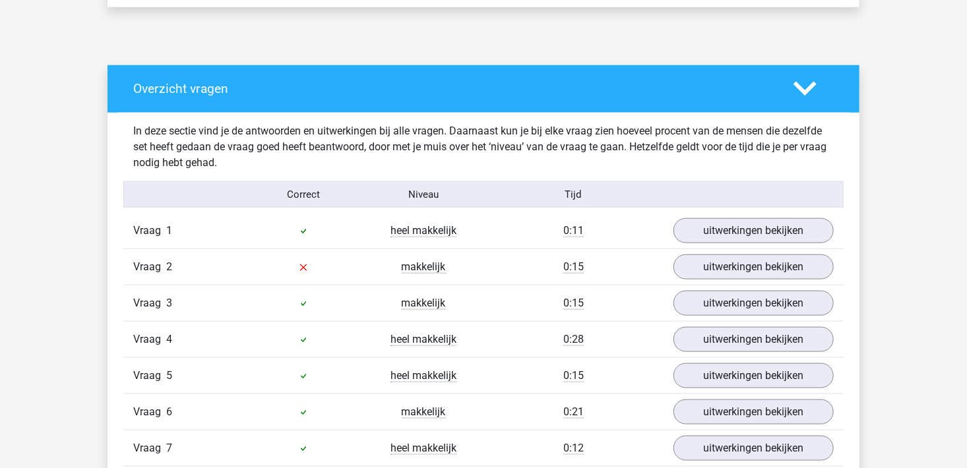
scroll to position [660, 0]
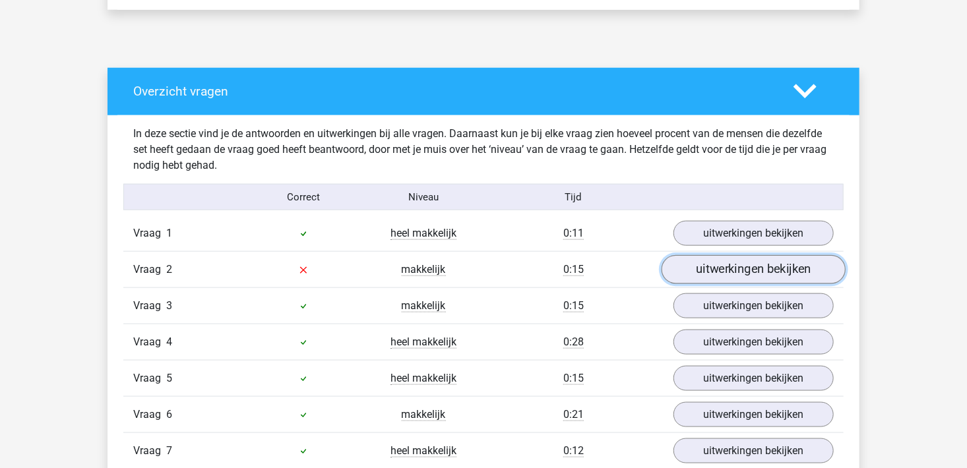
click at [717, 274] on link "uitwerkingen bekijken" at bounding box center [754, 269] width 184 height 29
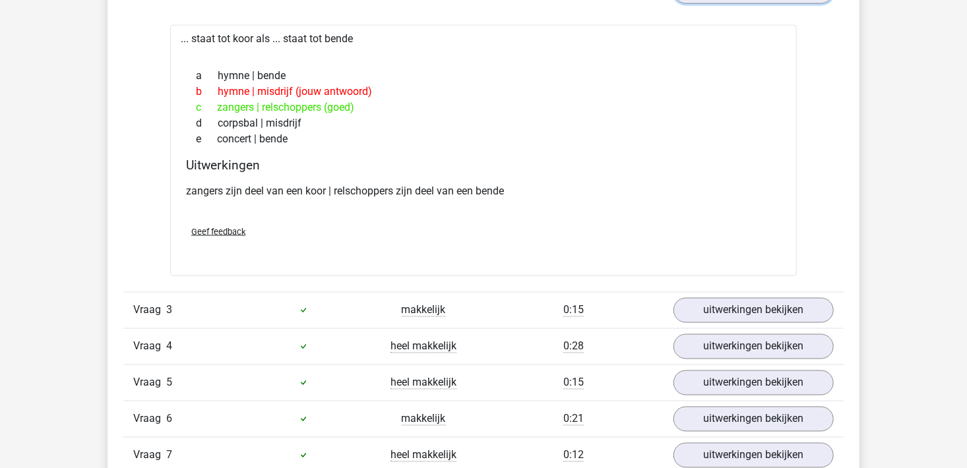
scroll to position [858, 0]
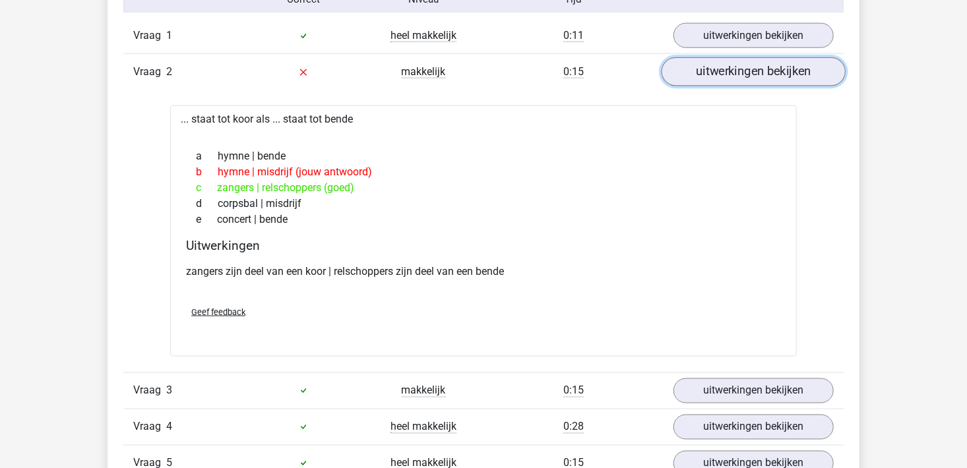
click at [773, 83] on link "uitwerkingen bekijken" at bounding box center [754, 71] width 184 height 29
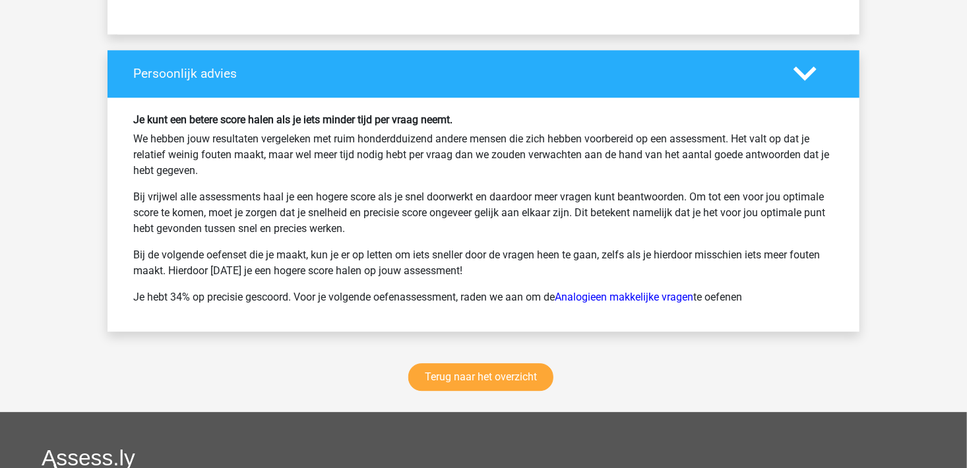
scroll to position [1782, 0]
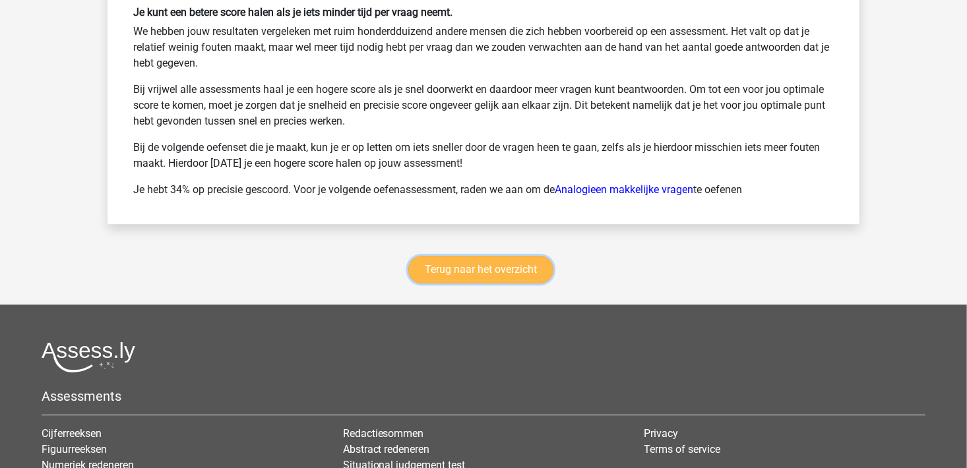
click at [500, 261] on link "Terug naar het overzicht" at bounding box center [480, 270] width 145 height 28
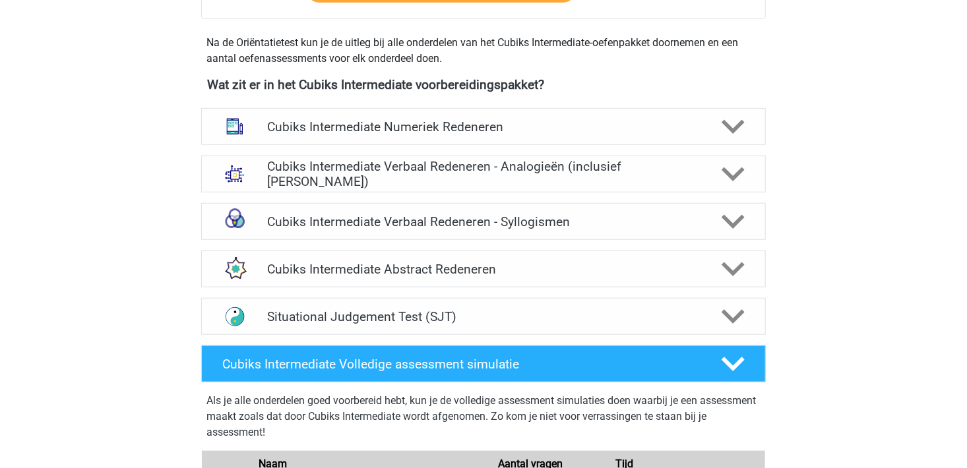
scroll to position [462, 0]
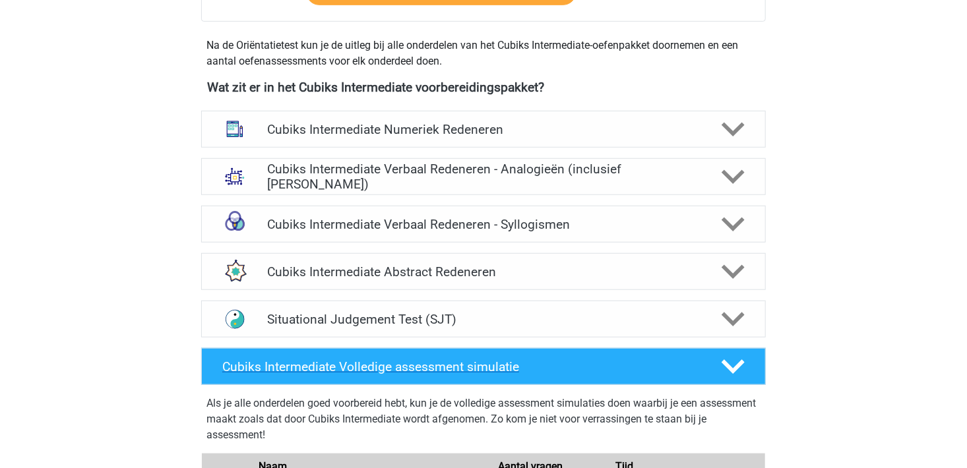
click at [740, 369] on icon at bounding box center [733, 367] width 23 height 23
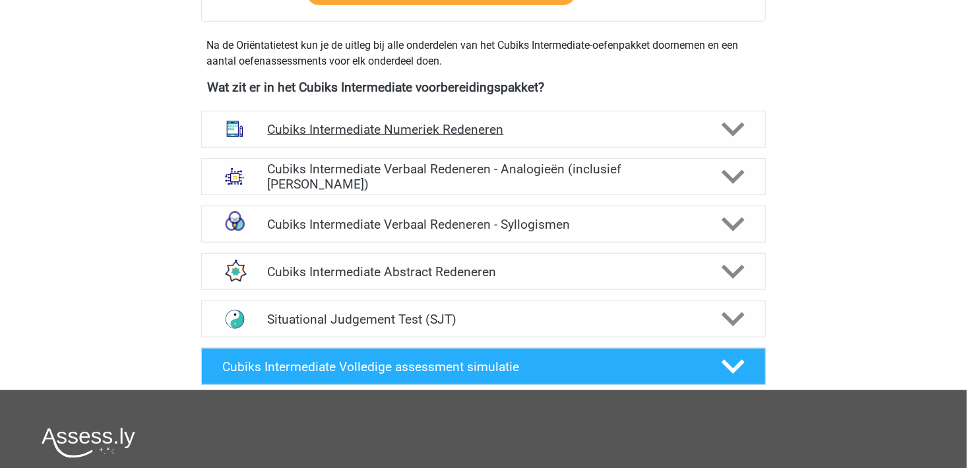
click at [463, 130] on h4 "Cubiks Intermediate Numeriek Redeneren" at bounding box center [483, 129] width 432 height 15
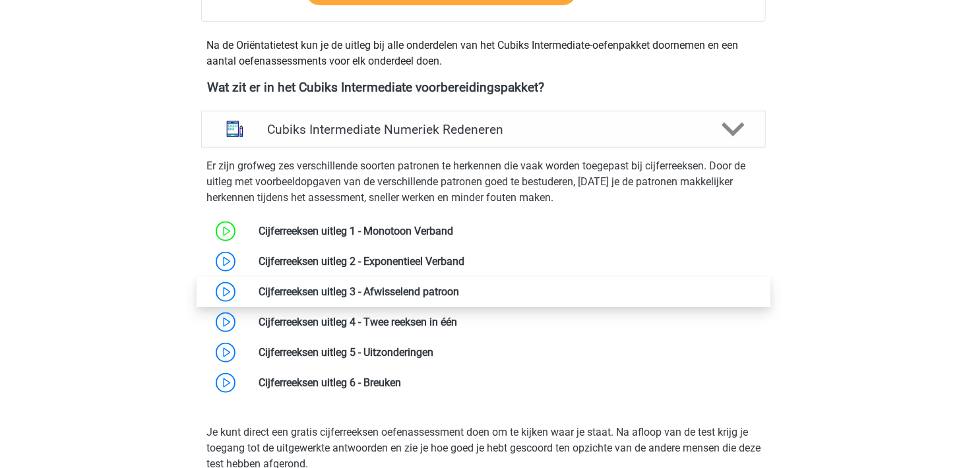
click at [459, 289] on link at bounding box center [459, 292] width 0 height 13
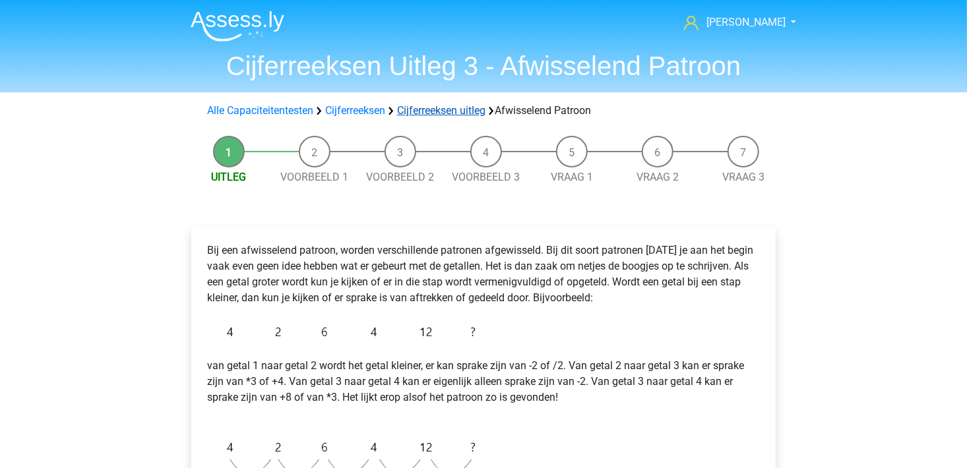
click at [460, 112] on link "Cijferreeksen uitleg" at bounding box center [441, 110] width 88 height 13
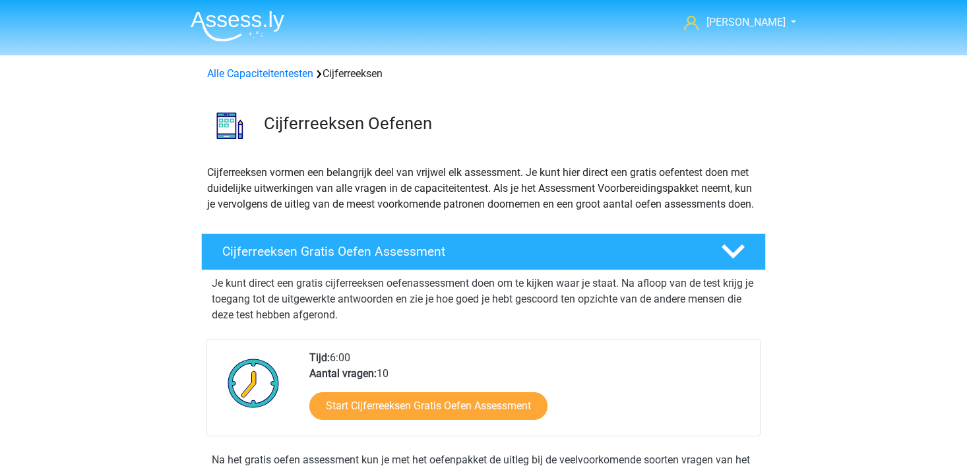
scroll to position [541, 0]
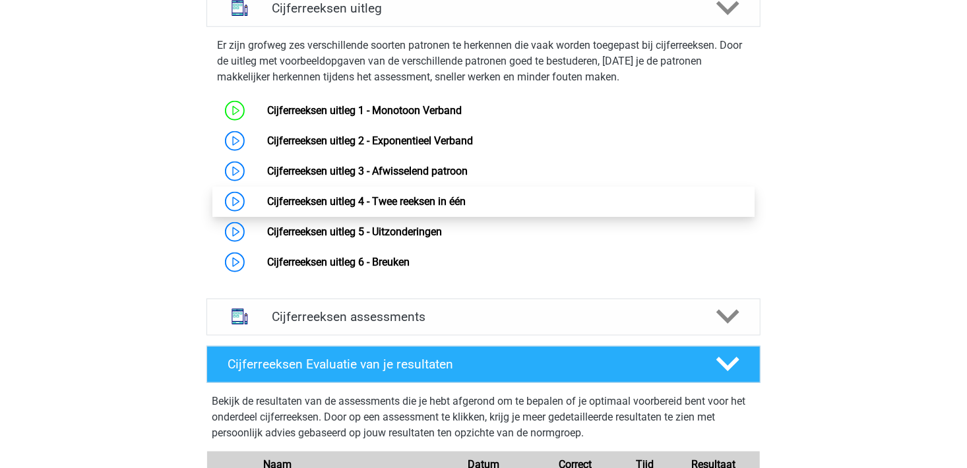
click at [379, 208] on link "Cijferreeksen uitleg 4 - Twee reeksen in één" at bounding box center [366, 201] width 199 height 13
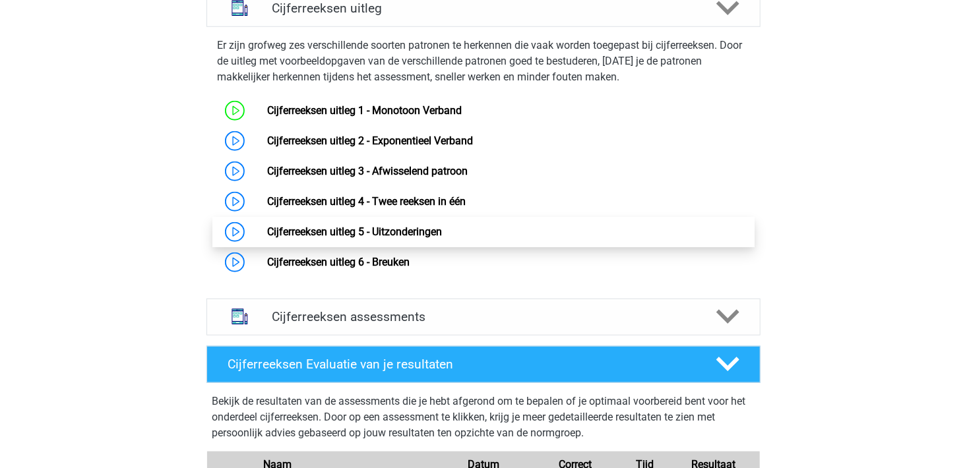
click at [428, 238] on link "Cijferreeksen uitleg 5 - Uitzonderingen" at bounding box center [354, 232] width 175 height 13
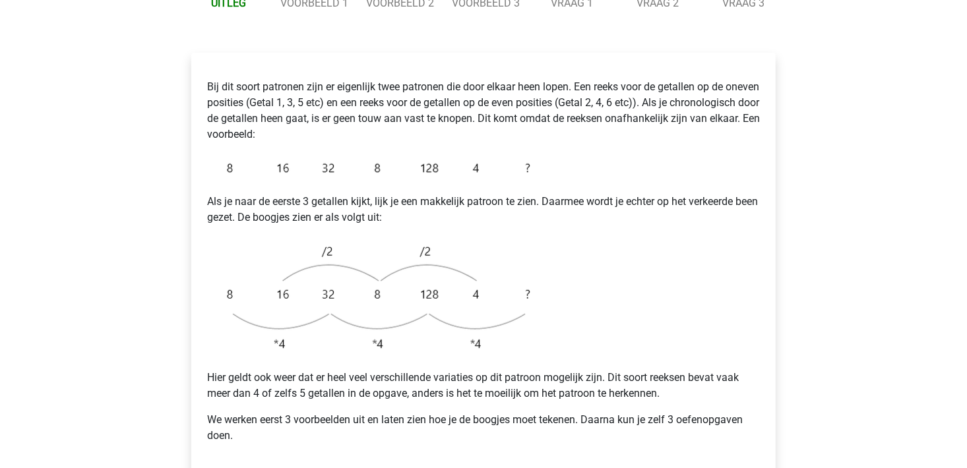
scroll to position [198, 0]
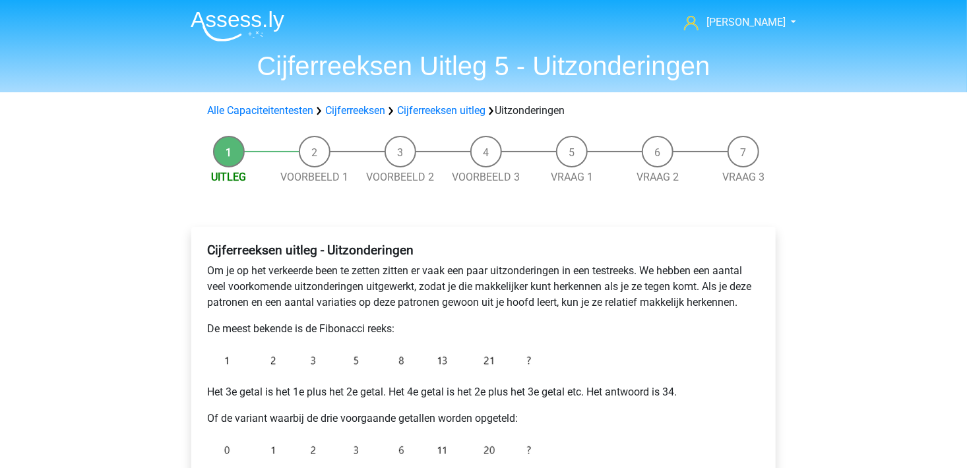
click at [315, 156] on li "Voorbeeld 1" at bounding box center [315, 160] width 86 height 49
drag, startPoint x: 315, startPoint y: 170, endPoint x: 319, endPoint y: 178, distance: 8.9
click at [315, 170] on span "Voorbeeld 1" at bounding box center [315, 178] width 86 height 16
click at [321, 182] on link "Voorbeeld 1" at bounding box center [315, 177] width 68 height 13
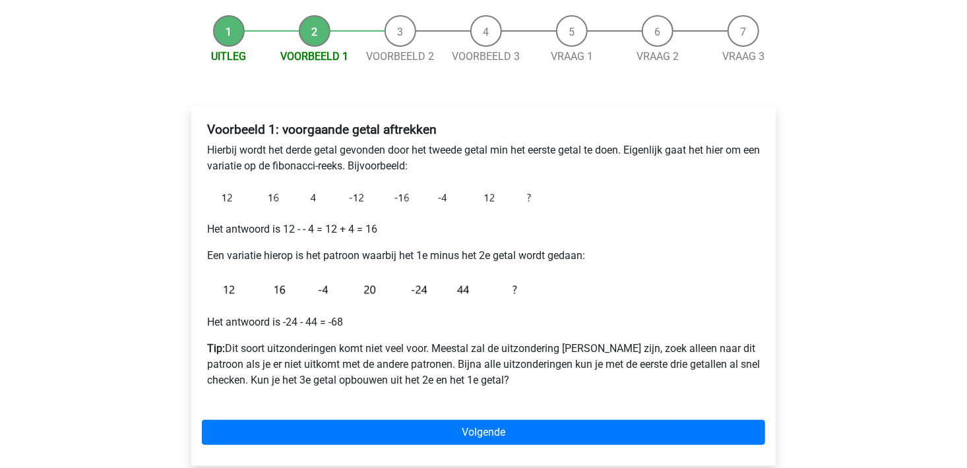
scroll to position [132, 0]
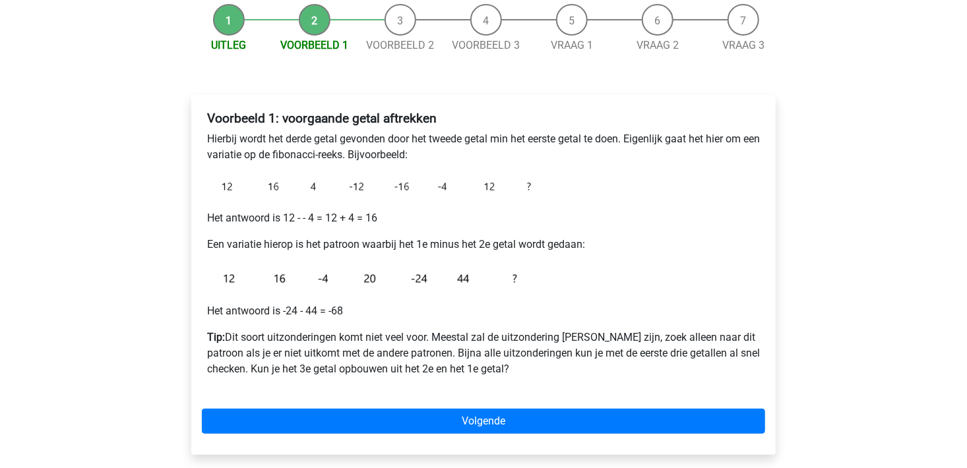
click at [405, 28] on li "Voorbeeld 2" at bounding box center [401, 28] width 86 height 49
click at [406, 40] on link "Voorbeeld 2" at bounding box center [401, 45] width 68 height 13
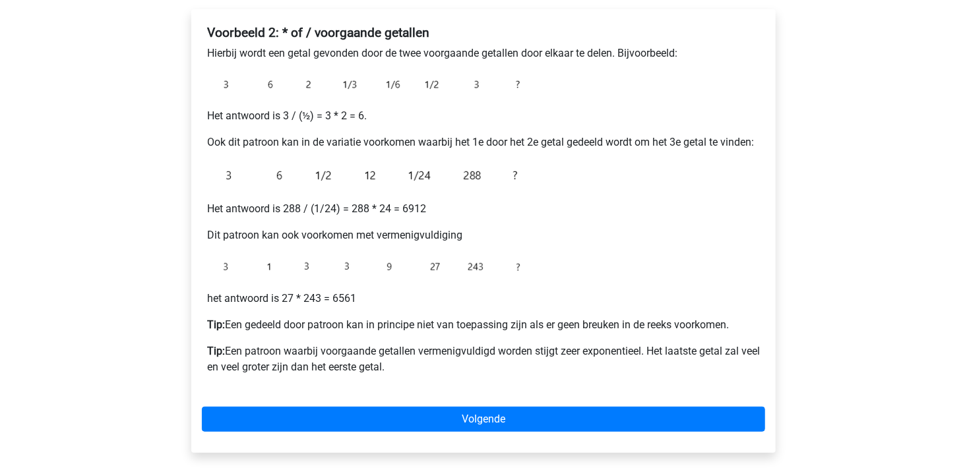
scroll to position [198, 0]
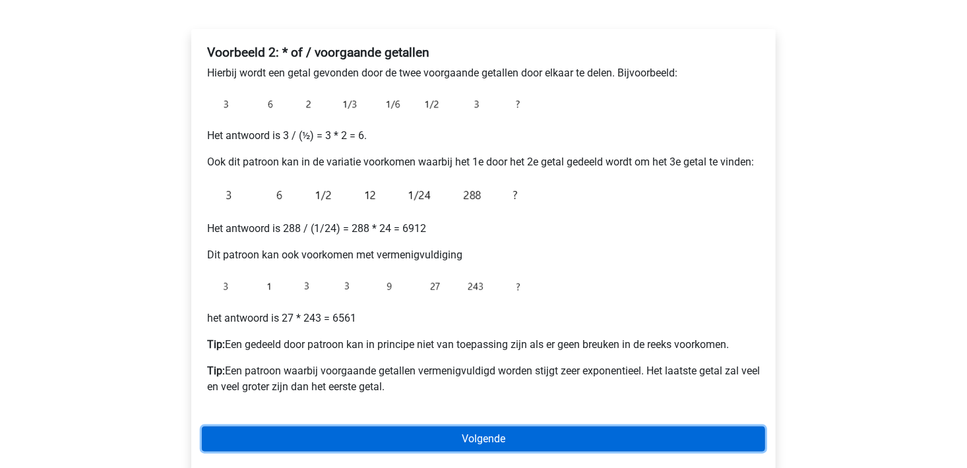
click at [535, 434] on link "Volgende" at bounding box center [484, 439] width 564 height 25
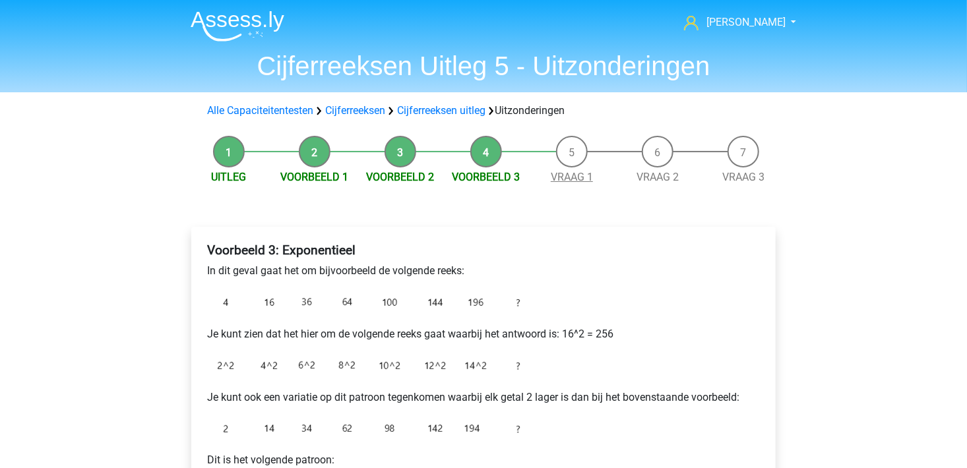
click at [576, 181] on link "Vraag 1" at bounding box center [572, 177] width 42 height 13
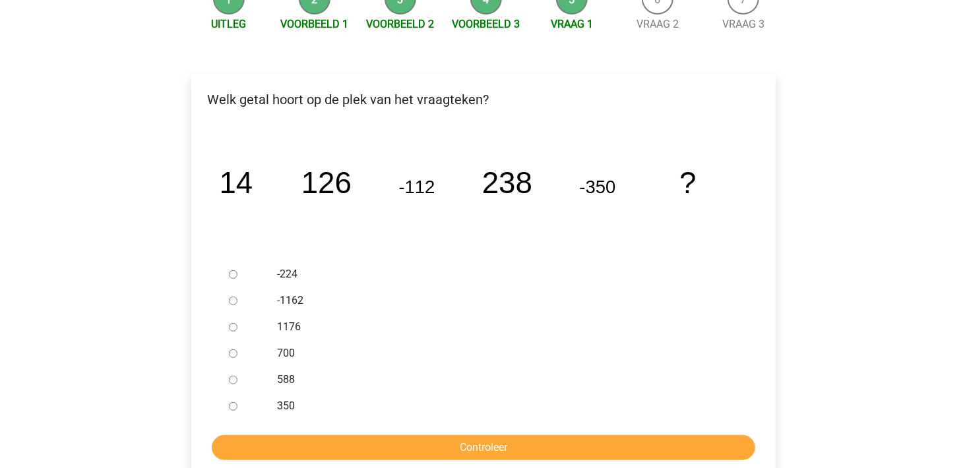
scroll to position [198, 0]
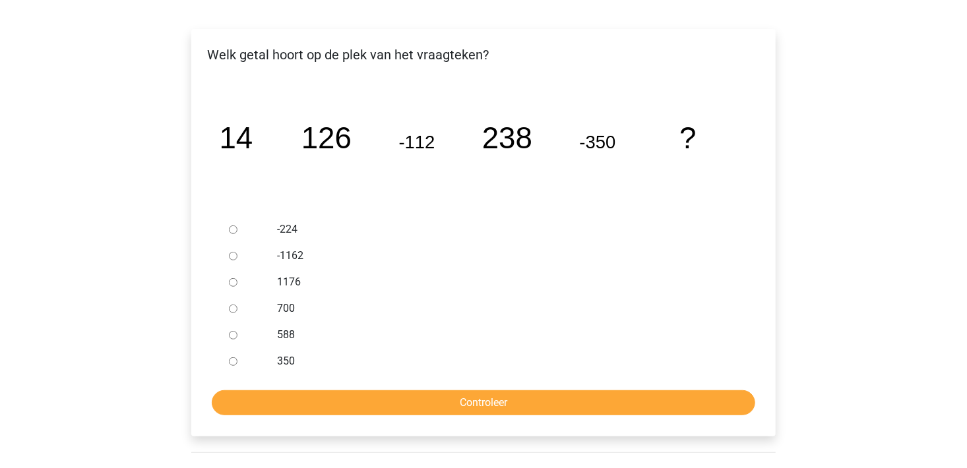
click at [234, 339] on input "588" at bounding box center [233, 335] width 9 height 9
radio input "true"
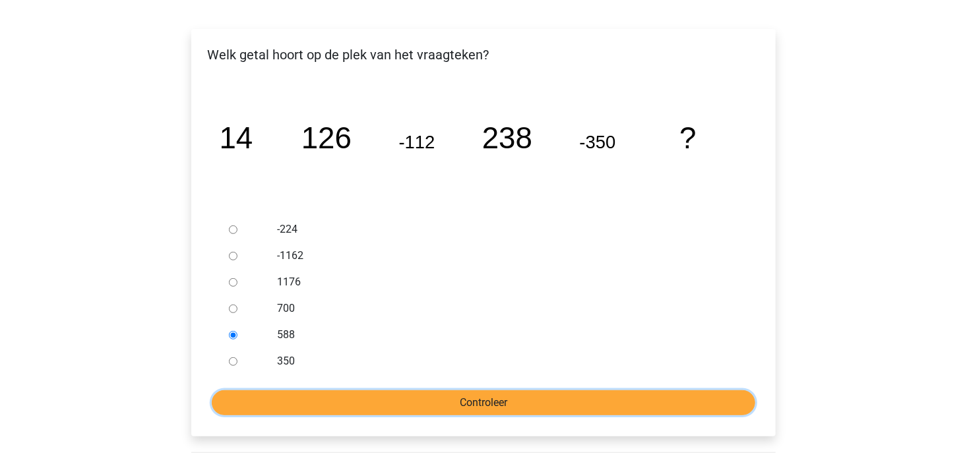
click at [417, 403] on input "Controleer" at bounding box center [484, 403] width 544 height 25
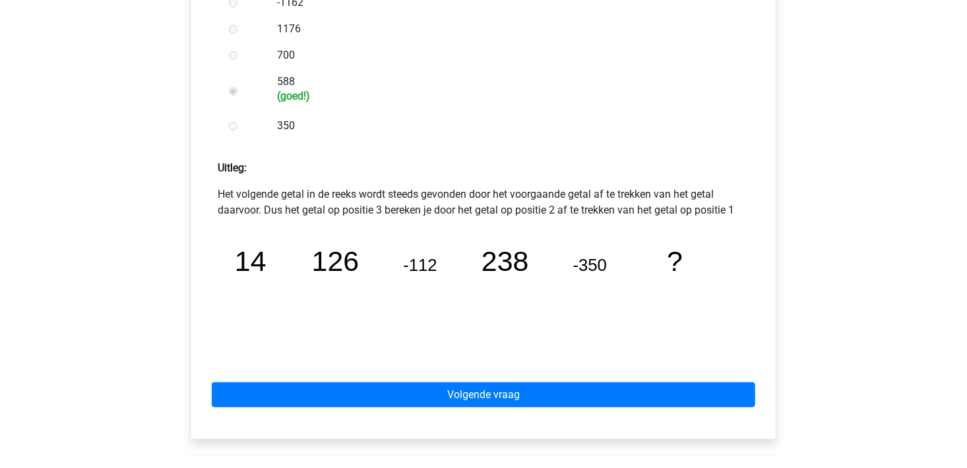
scroll to position [528, 0]
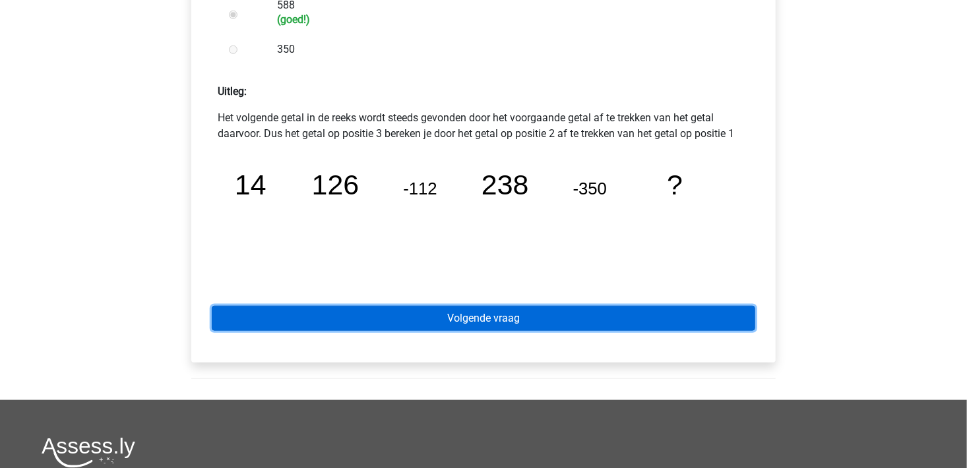
click at [517, 323] on link "Volgende vraag" at bounding box center [484, 318] width 544 height 25
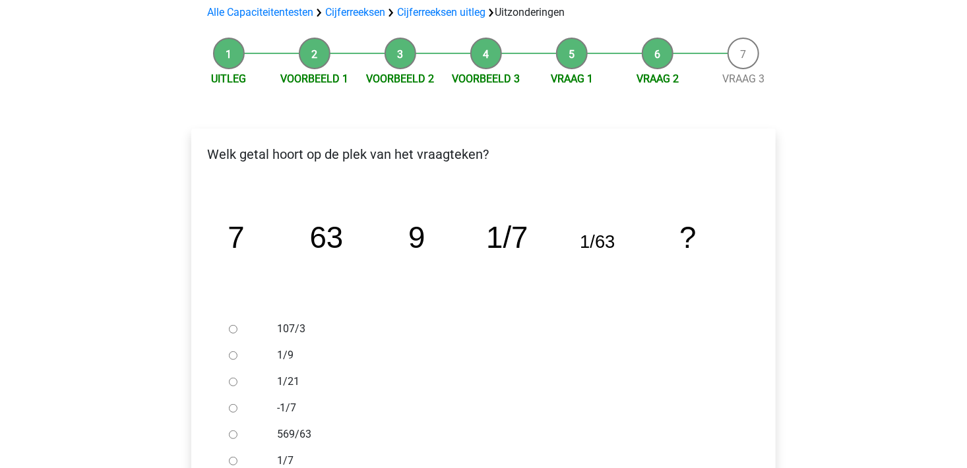
scroll to position [132, 0]
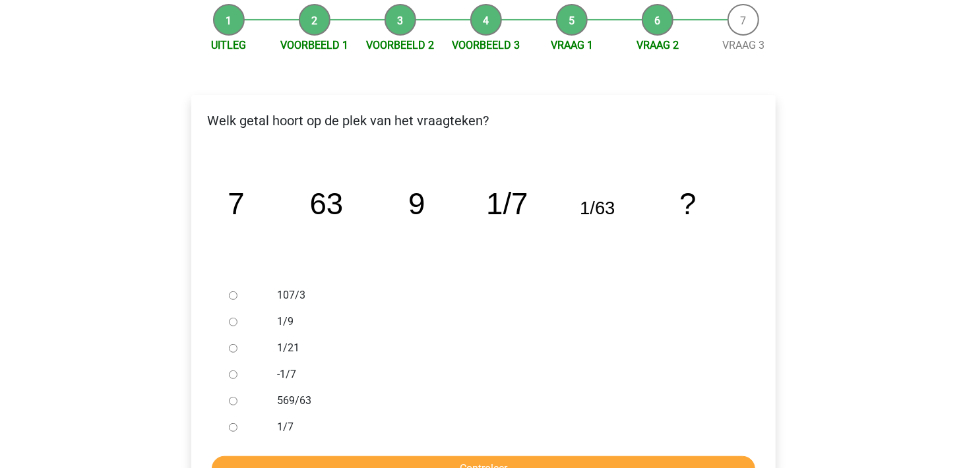
click at [230, 325] on input "1/9" at bounding box center [233, 322] width 9 height 9
radio input "true"
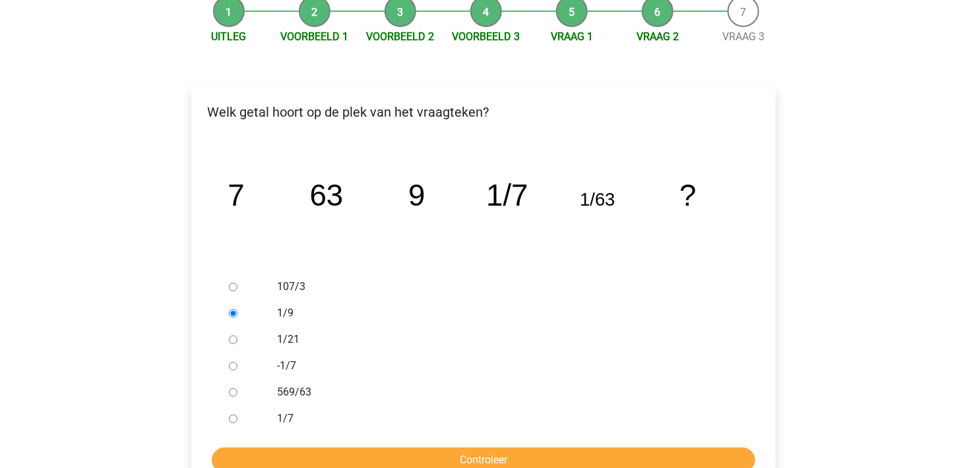
scroll to position [264, 0]
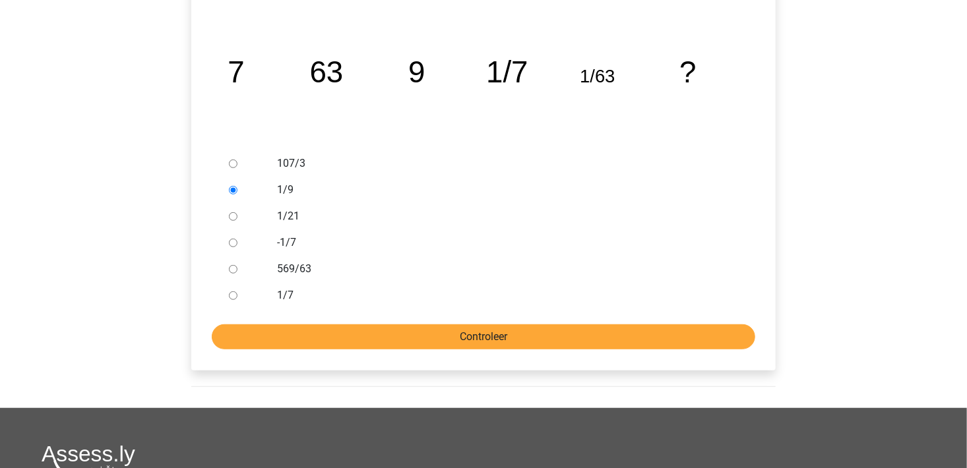
drag, startPoint x: 526, startPoint y: 321, endPoint x: 512, endPoint y: 335, distance: 19.6
click at [523, 326] on form "107/3 1/9 1/21 -1/7 569/63 1/7 Controleer" at bounding box center [484, 249] width 564 height 199
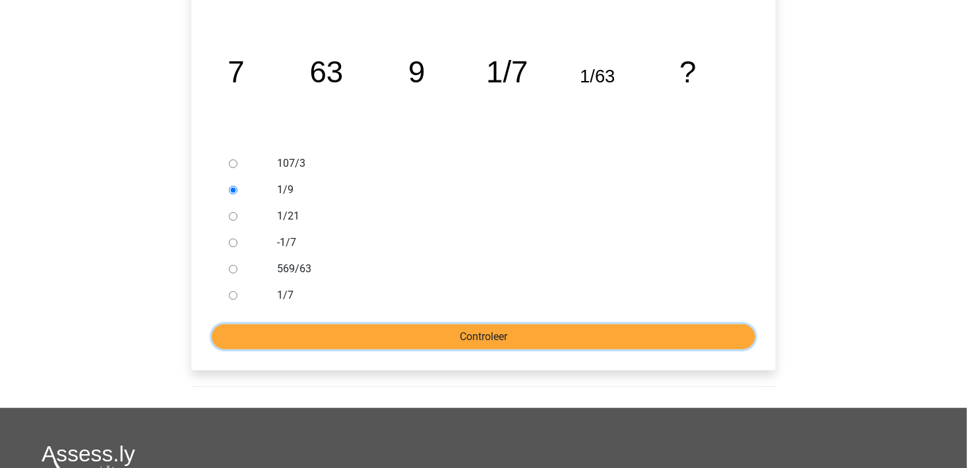
click at [510, 337] on input "Controleer" at bounding box center [484, 337] width 544 height 25
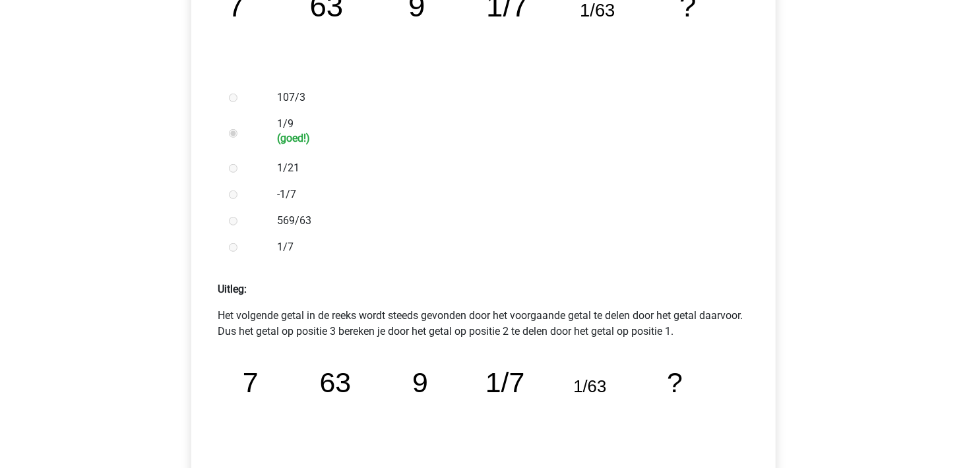
scroll to position [396, 0]
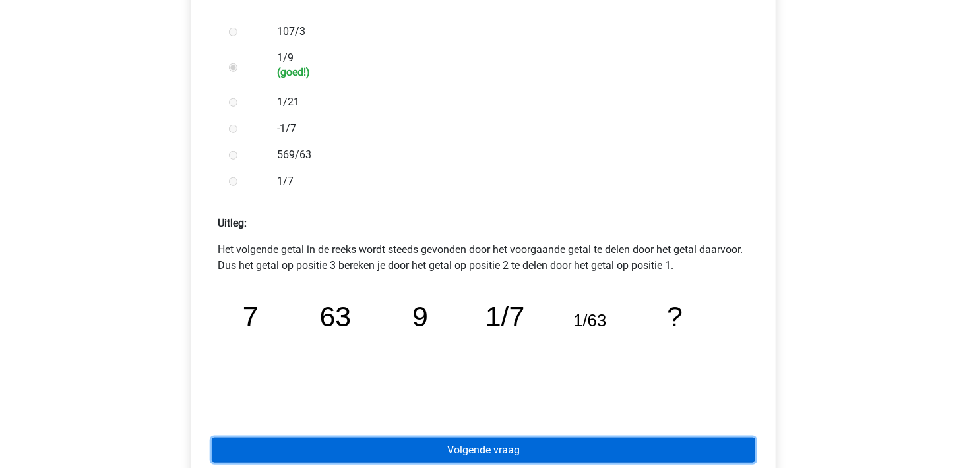
click at [507, 447] on link "Volgende vraag" at bounding box center [484, 450] width 544 height 25
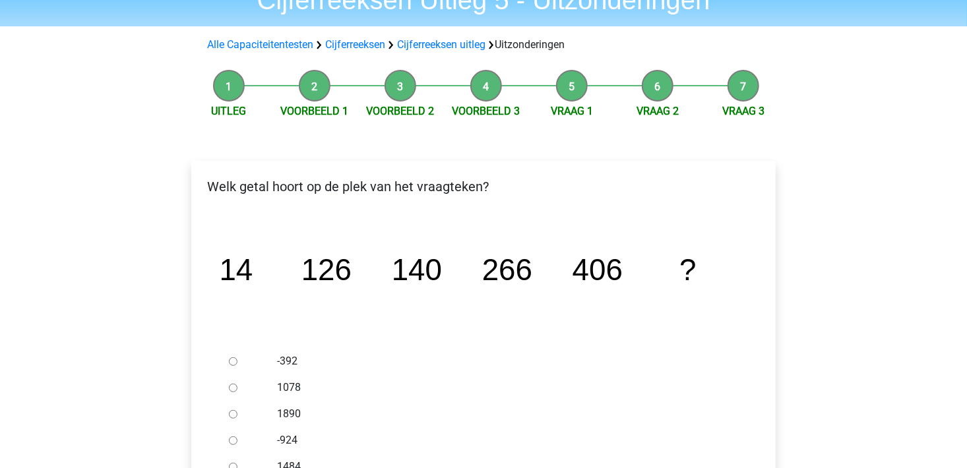
scroll to position [198, 0]
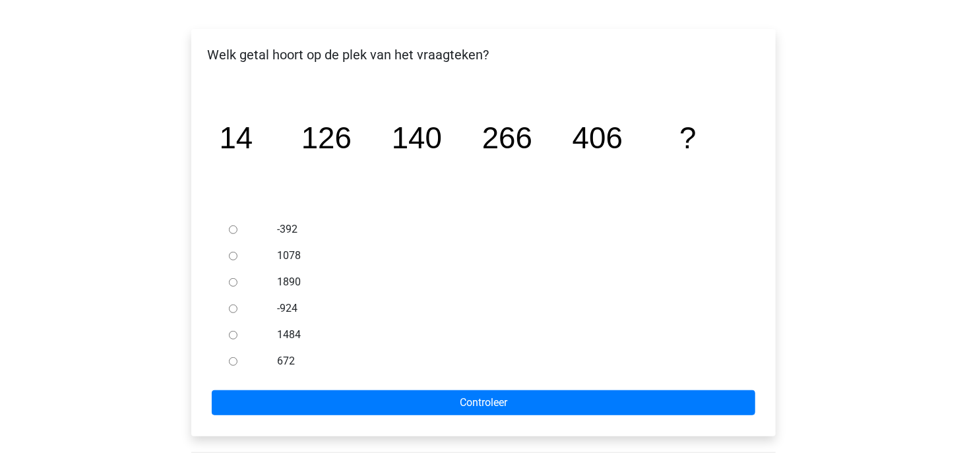
click at [232, 363] on input "672" at bounding box center [233, 362] width 9 height 9
radio input "true"
click at [391, 416] on div "Welk getal hoort op de plek van het vraagteken? image/svg+xml 14 126 140 266 40…" at bounding box center [483, 233] width 585 height 408
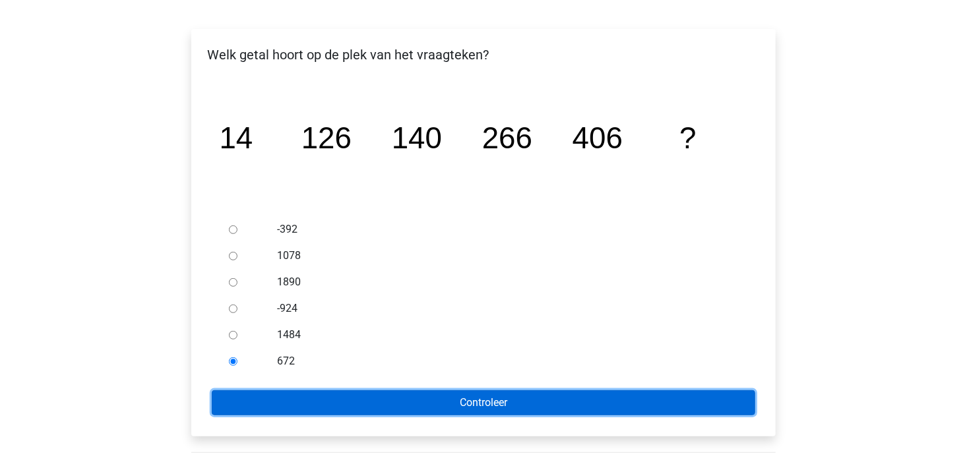
click at [403, 403] on input "Controleer" at bounding box center [484, 403] width 544 height 25
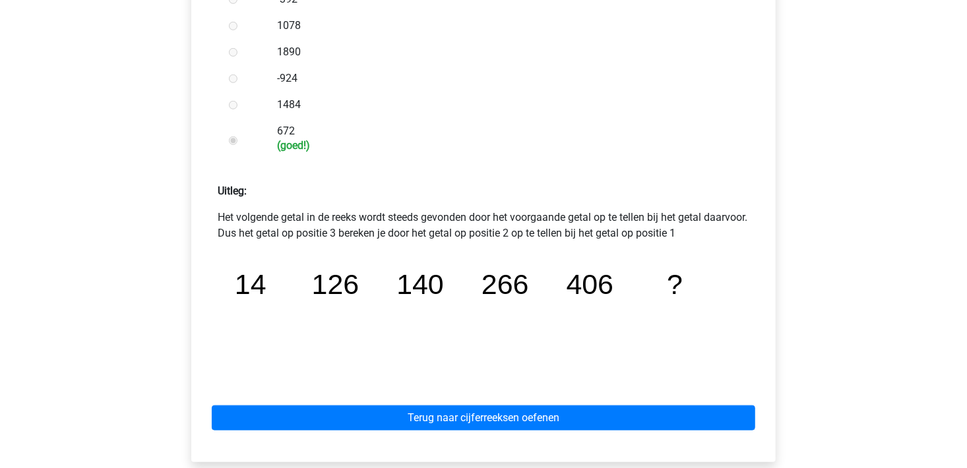
scroll to position [462, 0]
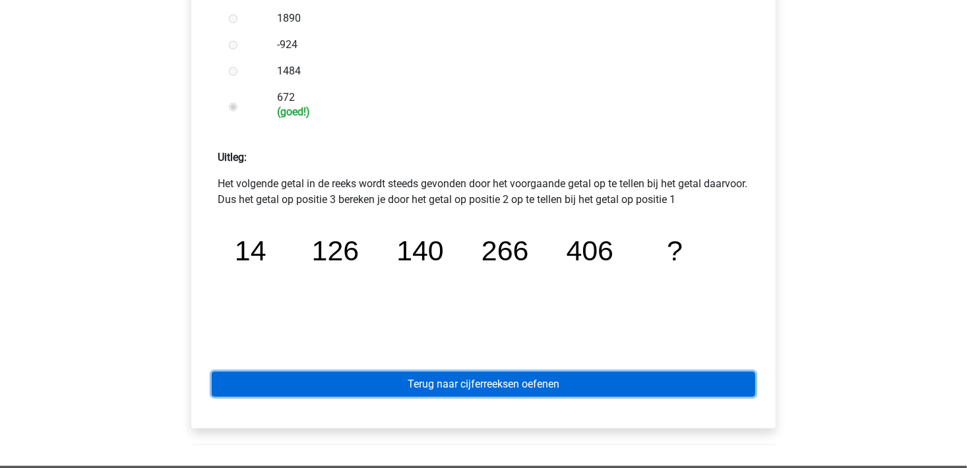
click at [508, 391] on link "Terug naar cijferreeksen oefenen" at bounding box center [484, 384] width 544 height 25
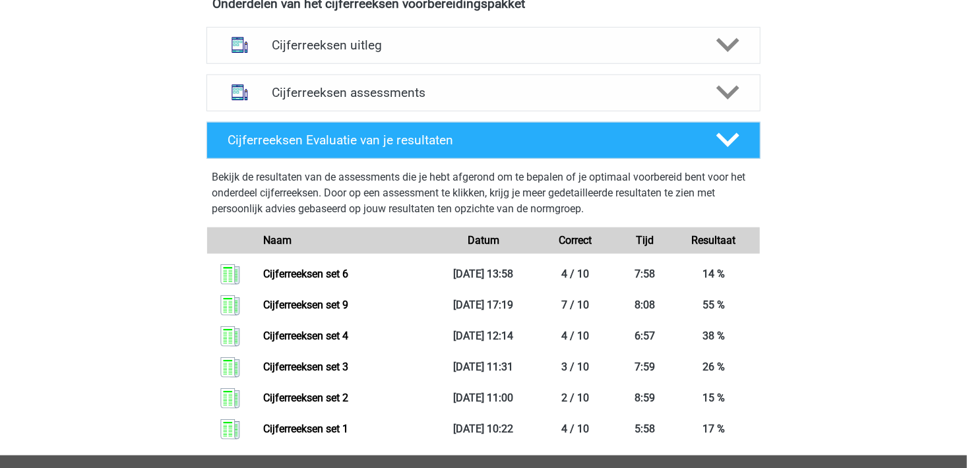
scroll to position [396, 0]
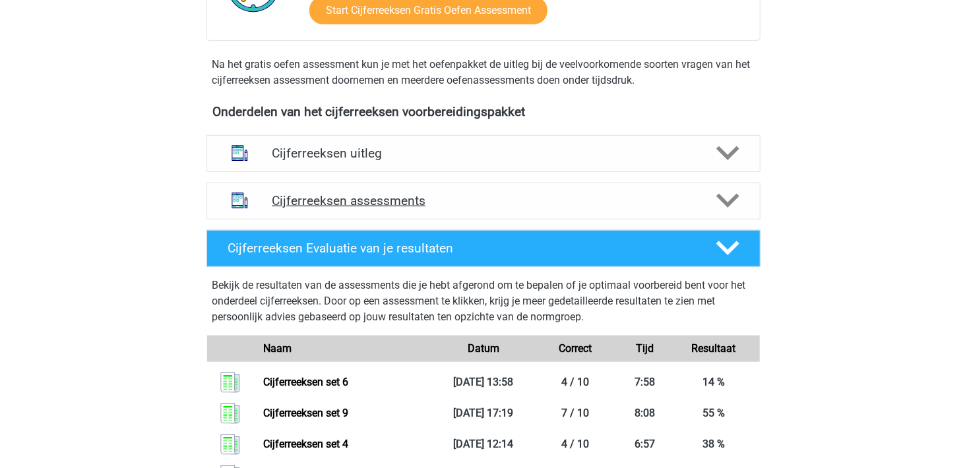
click at [734, 212] on icon at bounding box center [728, 200] width 23 height 23
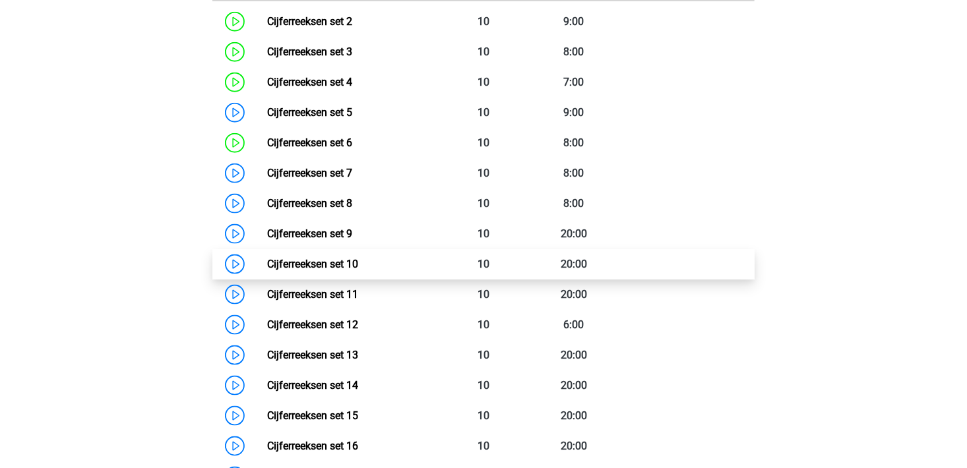
scroll to position [726, 0]
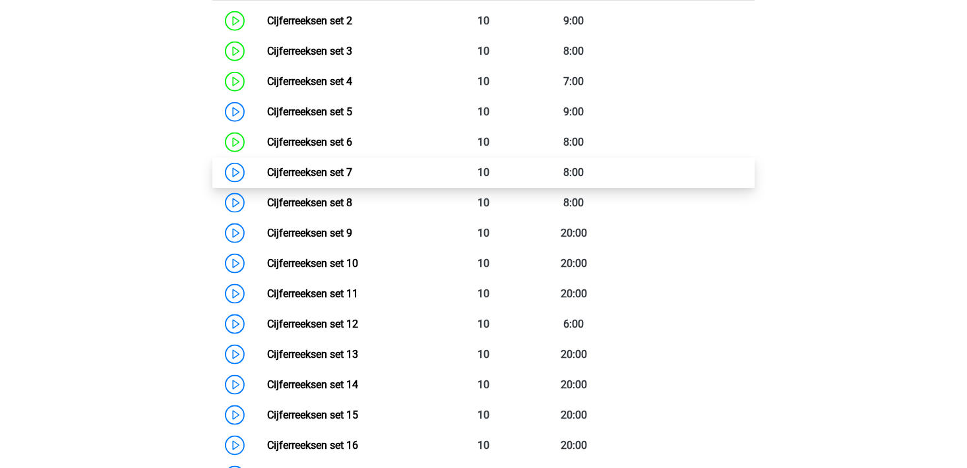
click at [307, 179] on link "Cijferreeksen set 7" at bounding box center [309, 172] width 85 height 13
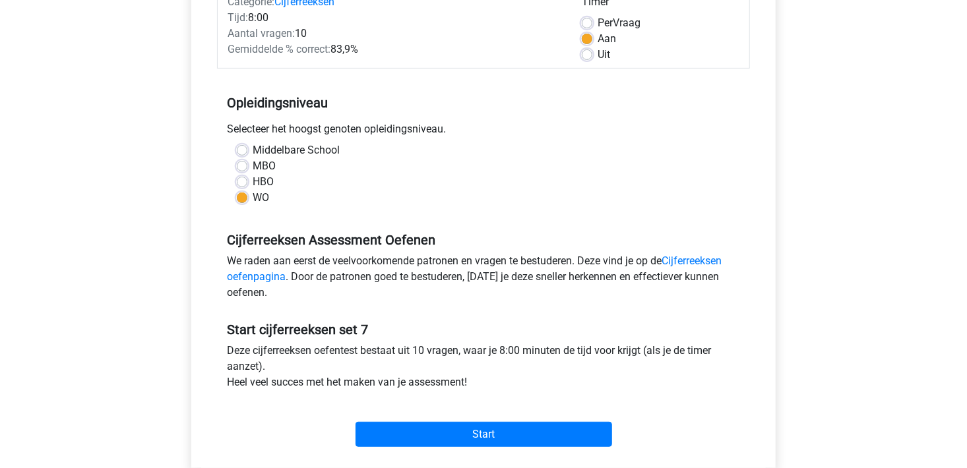
scroll to position [264, 0]
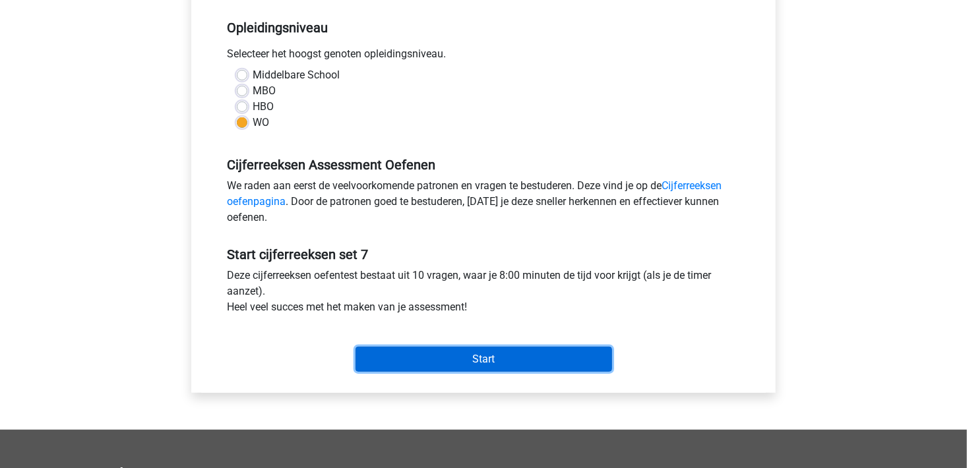
click at [496, 347] on input "Start" at bounding box center [484, 359] width 257 height 25
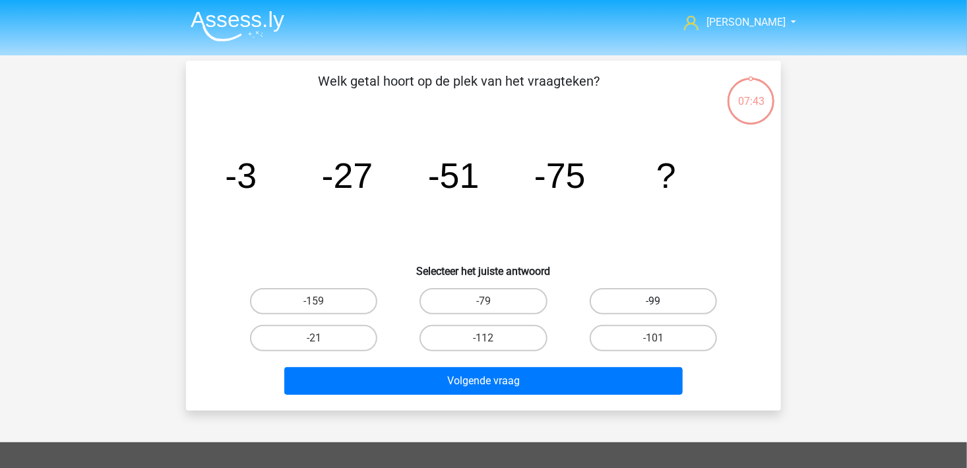
click at [640, 304] on label "-99" at bounding box center [653, 301] width 127 height 26
click at [653, 304] on input "-99" at bounding box center [657, 306] width 9 height 9
radio input "true"
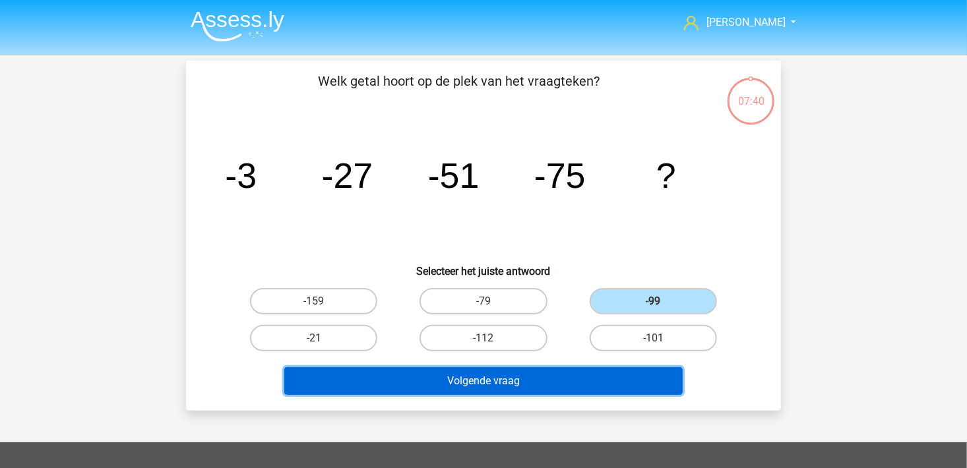
click at [473, 378] on button "Volgende vraag" at bounding box center [483, 382] width 399 height 28
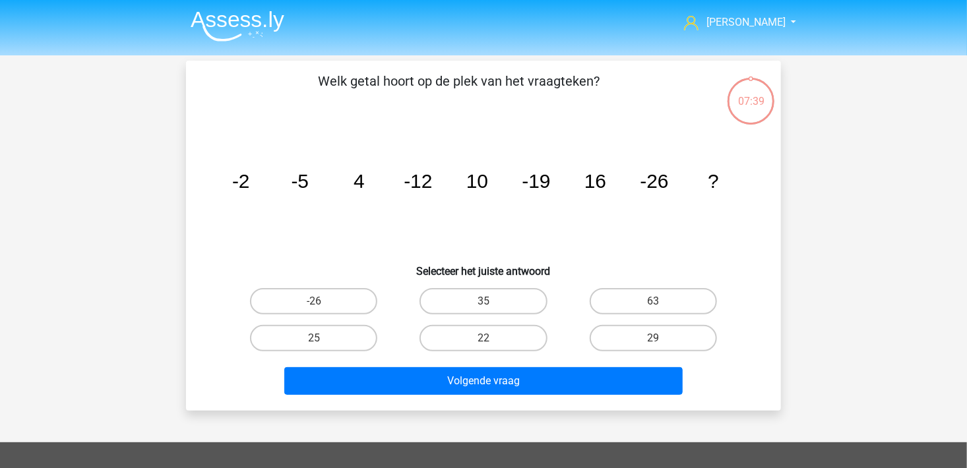
scroll to position [61, 0]
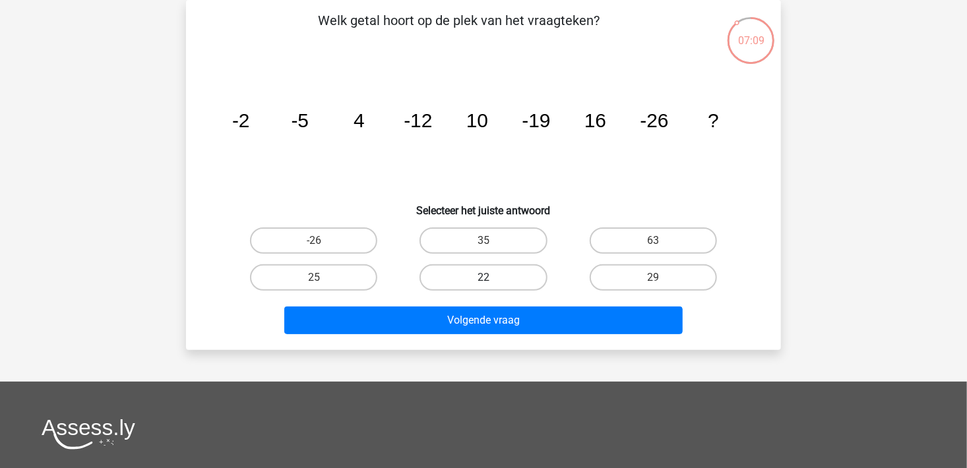
click at [457, 281] on label "22" at bounding box center [483, 278] width 127 height 26
click at [484, 281] on input "22" at bounding box center [488, 282] width 9 height 9
radio input "true"
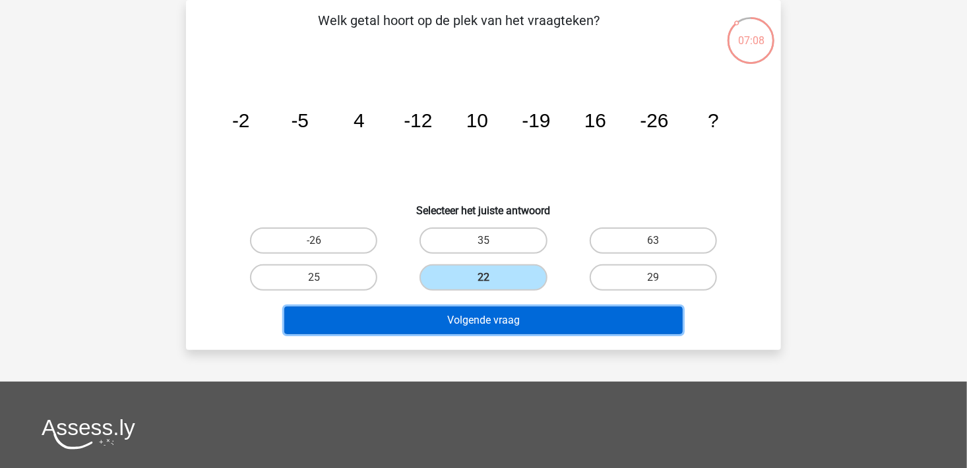
click at [505, 321] on button "Volgende vraag" at bounding box center [483, 321] width 399 height 28
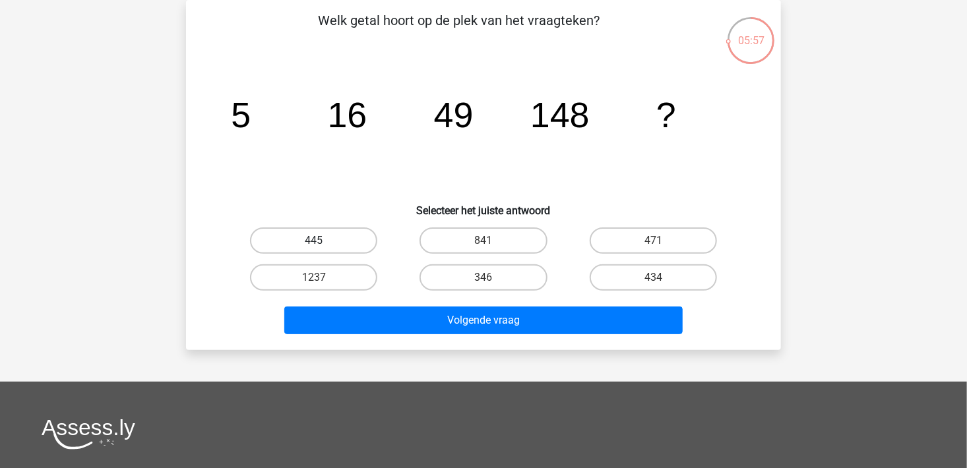
click at [356, 249] on label "445" at bounding box center [313, 241] width 127 height 26
click at [323, 249] on input "445" at bounding box center [318, 245] width 9 height 9
radio input "true"
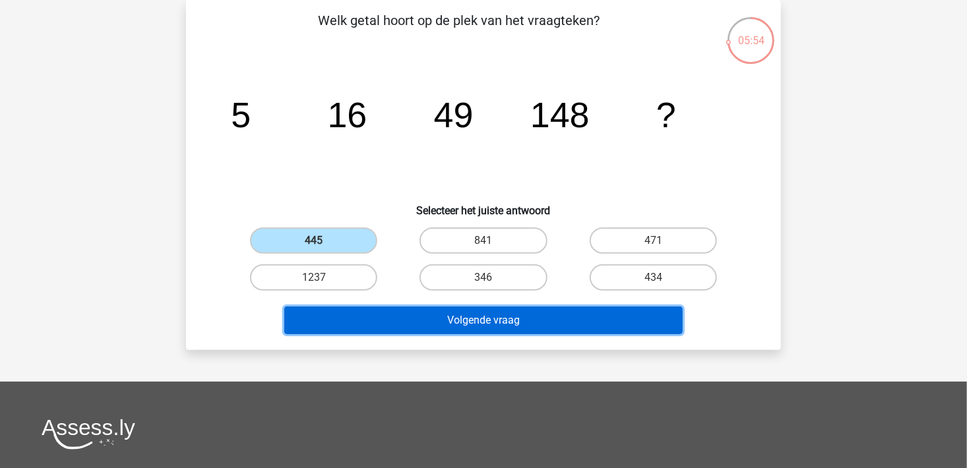
click at [511, 319] on button "Volgende vraag" at bounding box center [483, 321] width 399 height 28
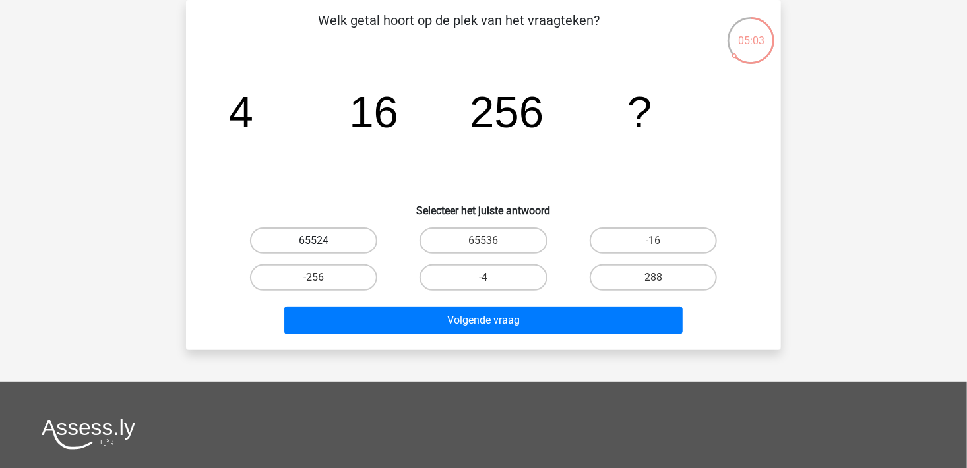
click at [317, 240] on label "65524" at bounding box center [313, 241] width 127 height 26
click at [317, 241] on input "65524" at bounding box center [318, 245] width 9 height 9
radio input "true"
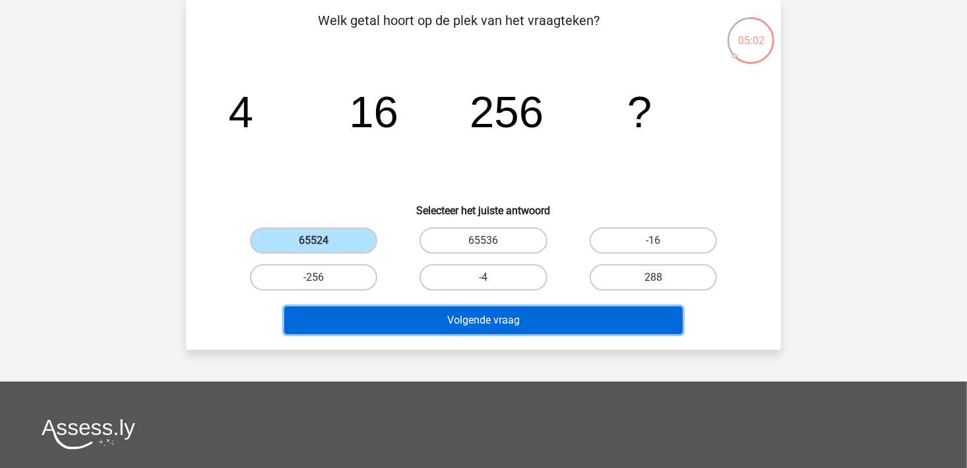
click at [567, 320] on button "Volgende vraag" at bounding box center [483, 321] width 399 height 28
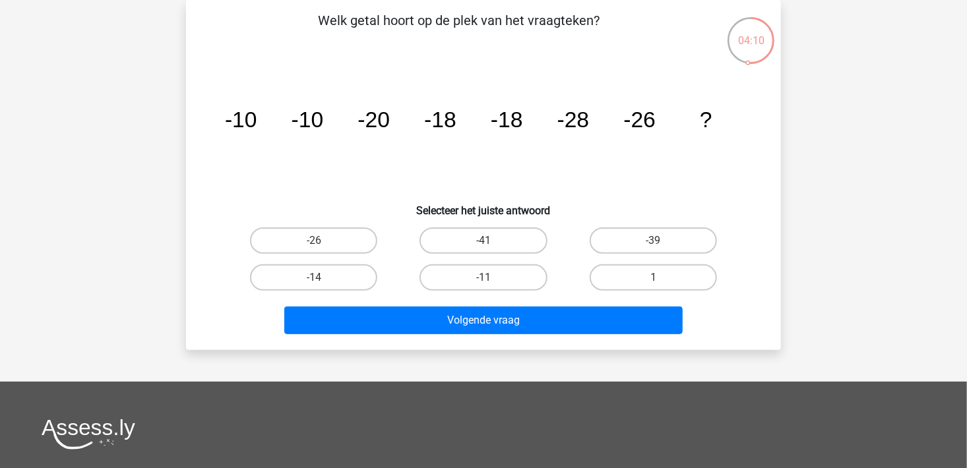
click at [320, 242] on input "-26" at bounding box center [318, 245] width 9 height 9
radio input "true"
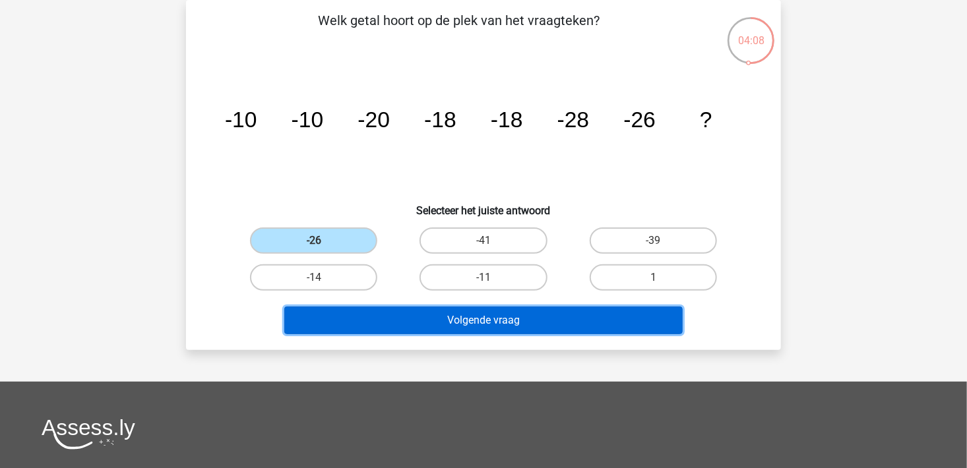
click at [452, 315] on button "Volgende vraag" at bounding box center [483, 321] width 399 height 28
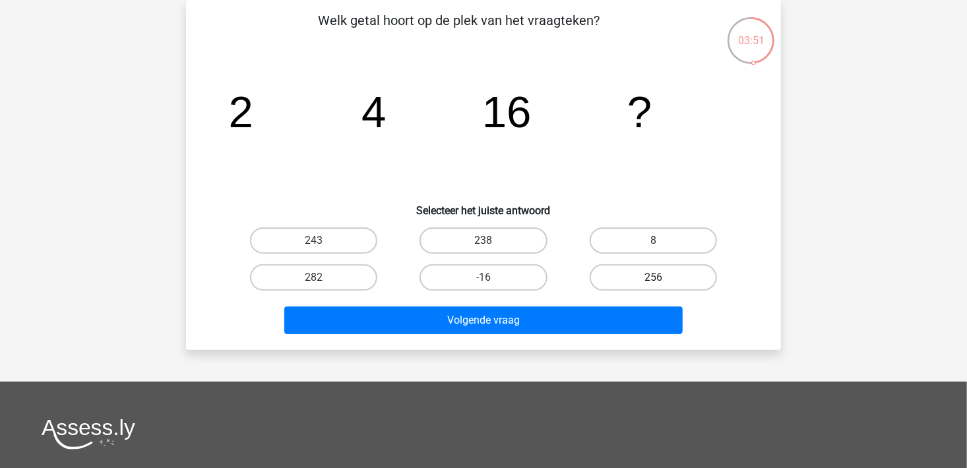
click at [631, 270] on label "256" at bounding box center [653, 278] width 127 height 26
click at [653, 278] on input "256" at bounding box center [657, 282] width 9 height 9
radio input "true"
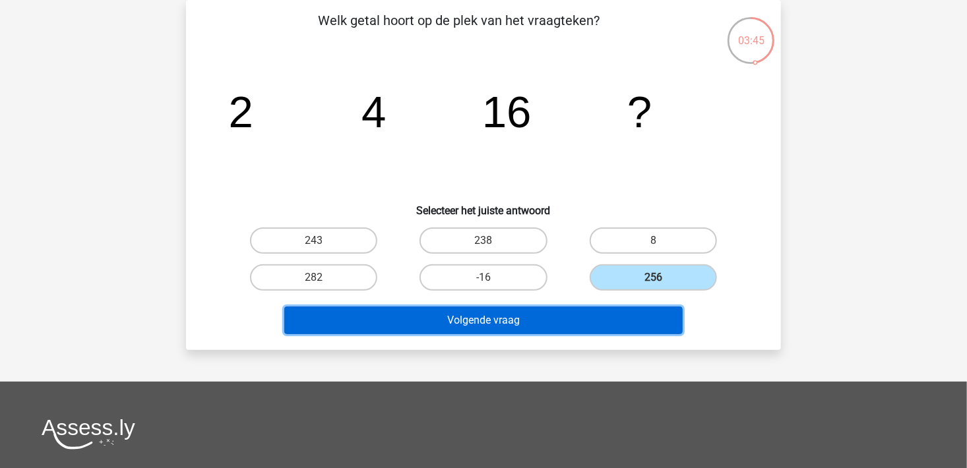
click at [550, 327] on button "Volgende vraag" at bounding box center [483, 321] width 399 height 28
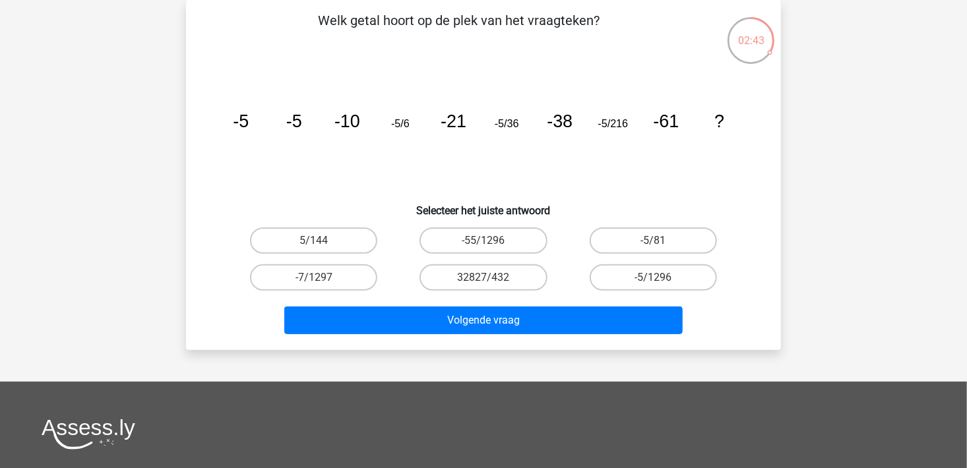
click at [655, 284] on input "-5/1296" at bounding box center [657, 282] width 9 height 9
radio input "true"
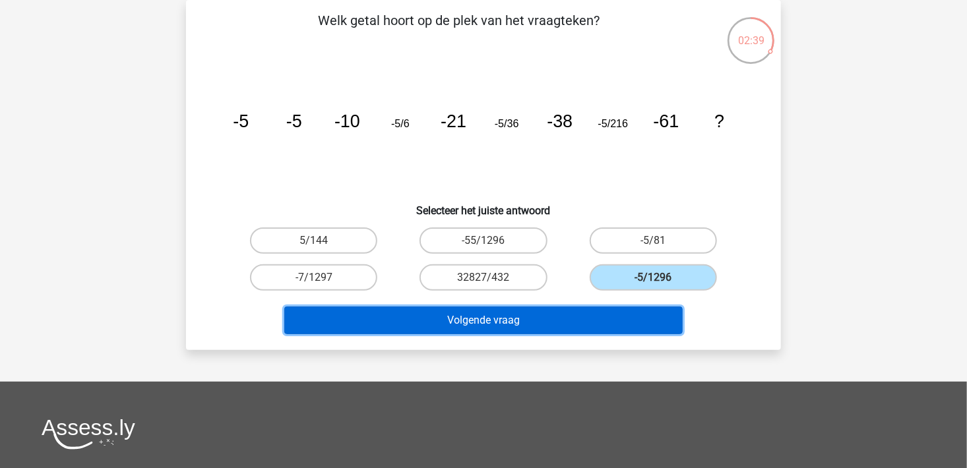
click at [534, 323] on button "Volgende vraag" at bounding box center [483, 321] width 399 height 28
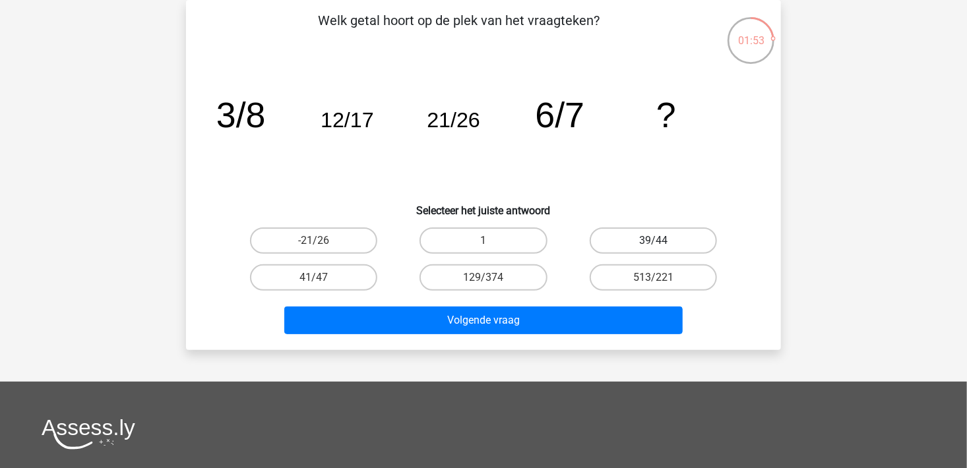
click at [666, 242] on label "39/44" at bounding box center [653, 241] width 127 height 26
click at [662, 242] on input "39/44" at bounding box center [657, 245] width 9 height 9
radio input "true"
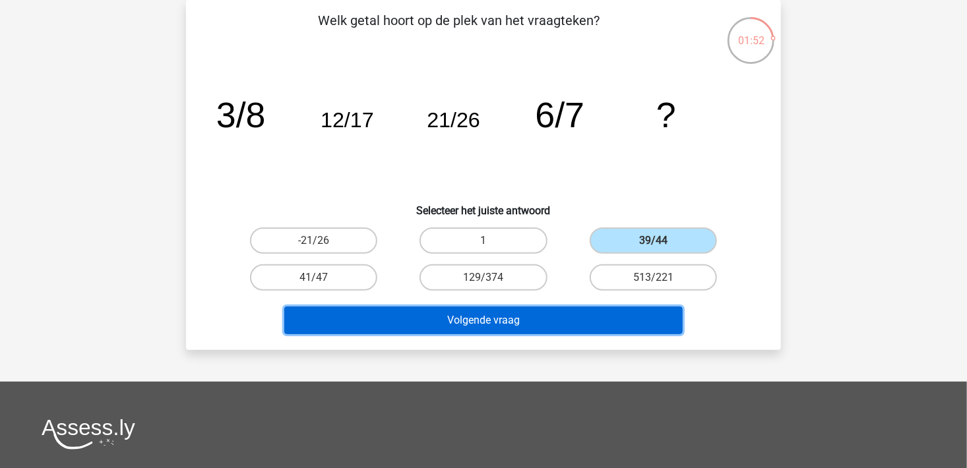
click at [606, 324] on button "Volgende vraag" at bounding box center [483, 321] width 399 height 28
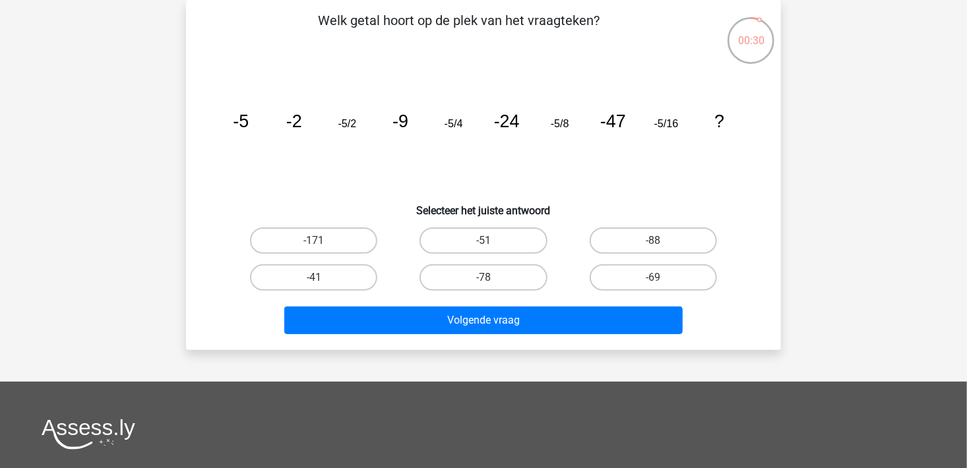
click at [661, 246] on input "-88" at bounding box center [657, 245] width 9 height 9
radio input "true"
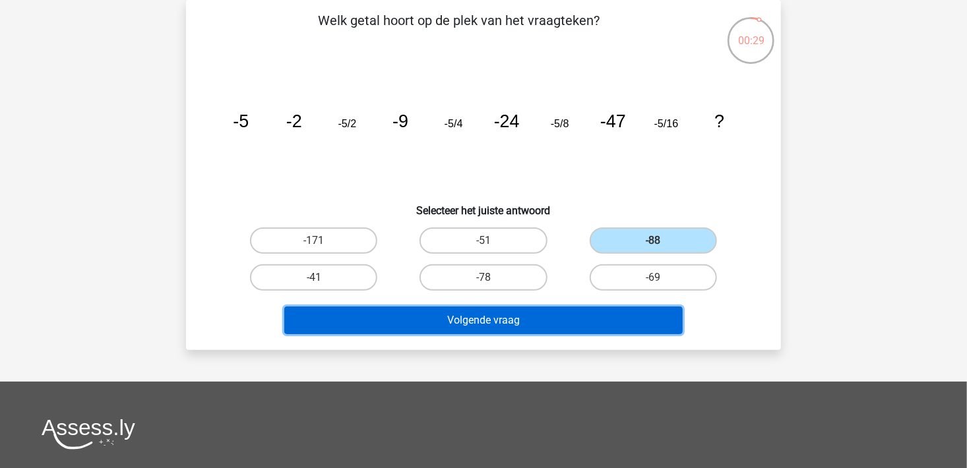
click at [616, 329] on button "Volgende vraag" at bounding box center [483, 321] width 399 height 28
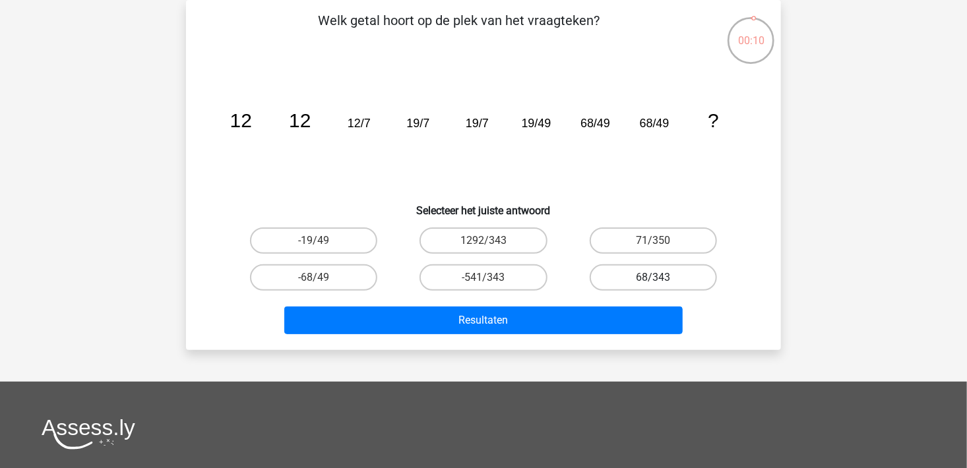
click at [637, 280] on label "68/343" at bounding box center [653, 278] width 127 height 26
click at [653, 280] on input "68/343" at bounding box center [657, 282] width 9 height 9
radio input "true"
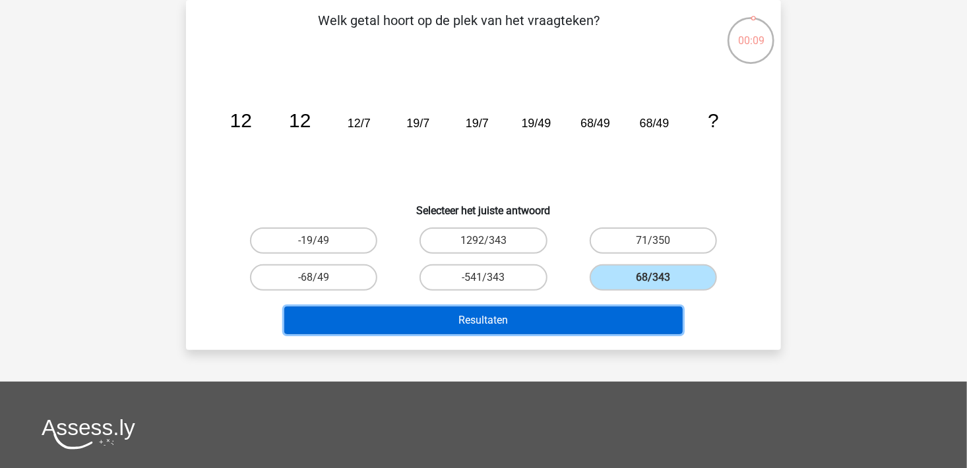
click at [629, 315] on button "Resultaten" at bounding box center [483, 321] width 399 height 28
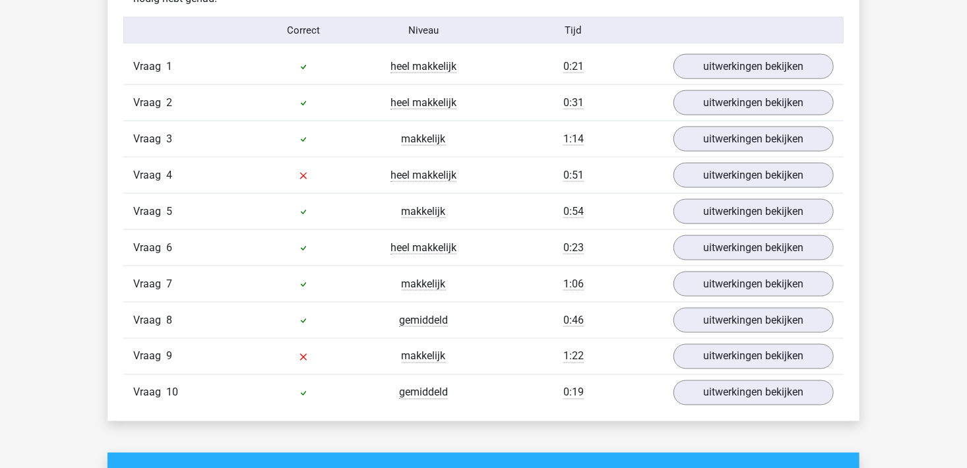
scroll to position [990, 0]
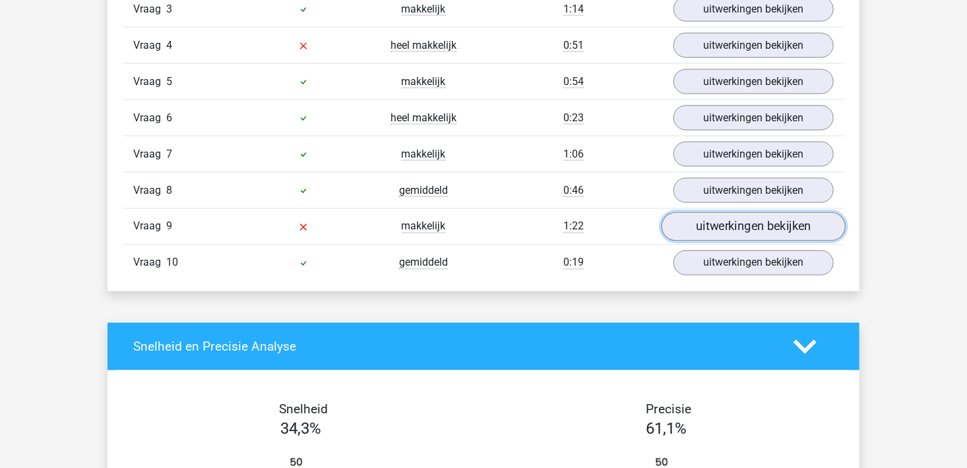
click at [767, 224] on link "uitwerkingen bekijken" at bounding box center [754, 226] width 184 height 29
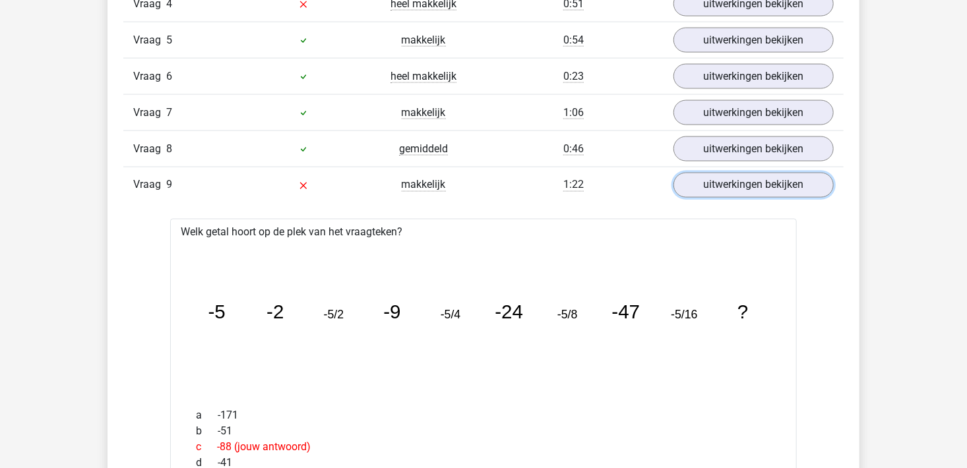
scroll to position [924, 0]
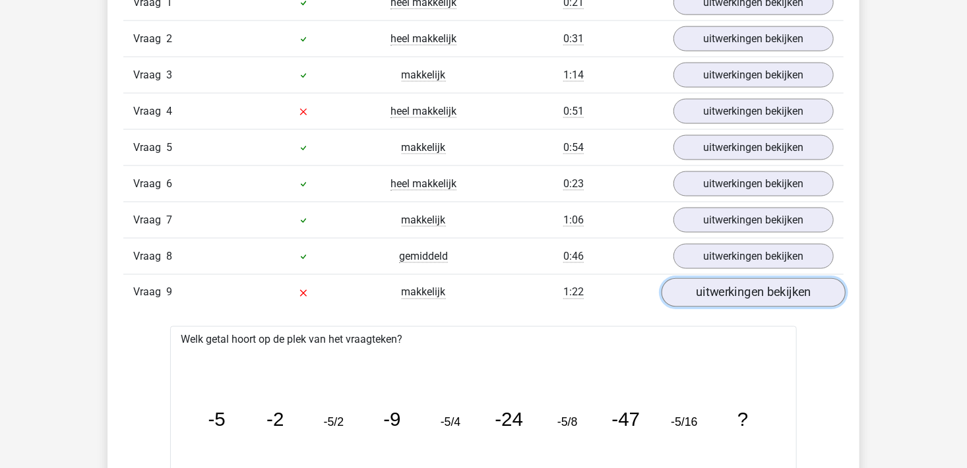
click at [750, 299] on link "uitwerkingen bekijken" at bounding box center [754, 292] width 184 height 29
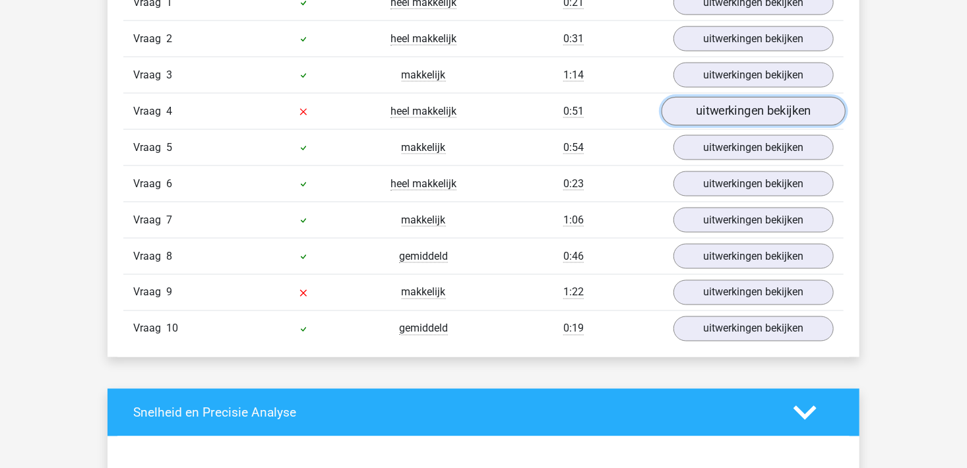
click at [767, 110] on link "uitwerkingen bekijken" at bounding box center [754, 111] width 184 height 29
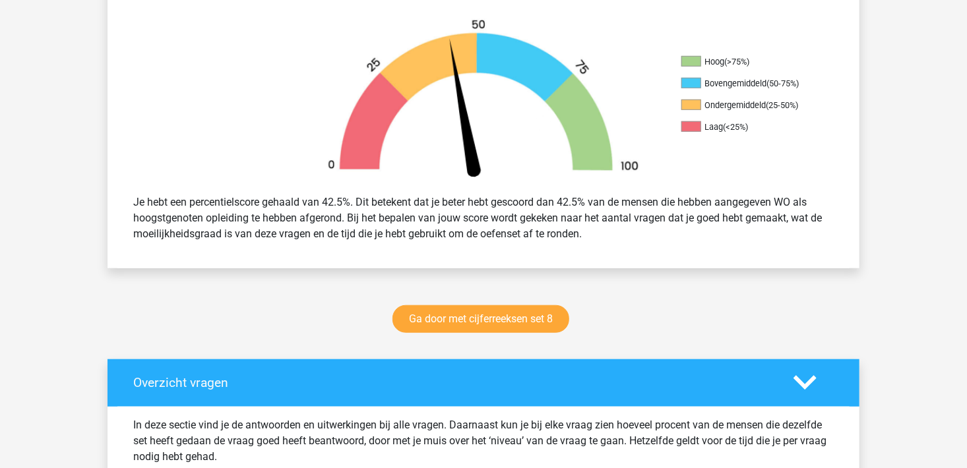
scroll to position [396, 0]
